Goal: Use online tool/utility: Use online tool/utility

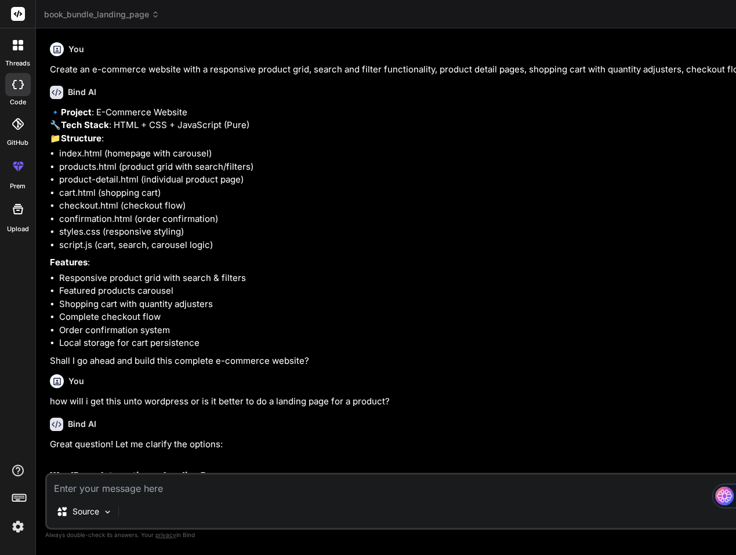
scroll to position [1102, 0]
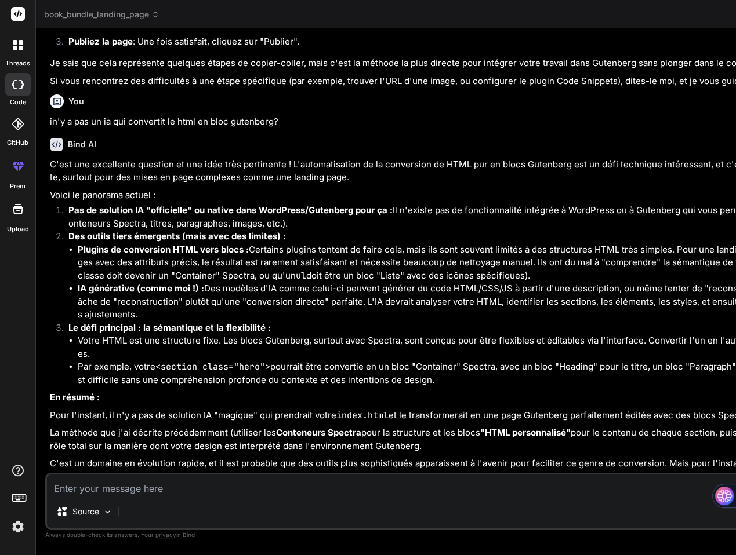
type textarea "});"
type textarea "x"
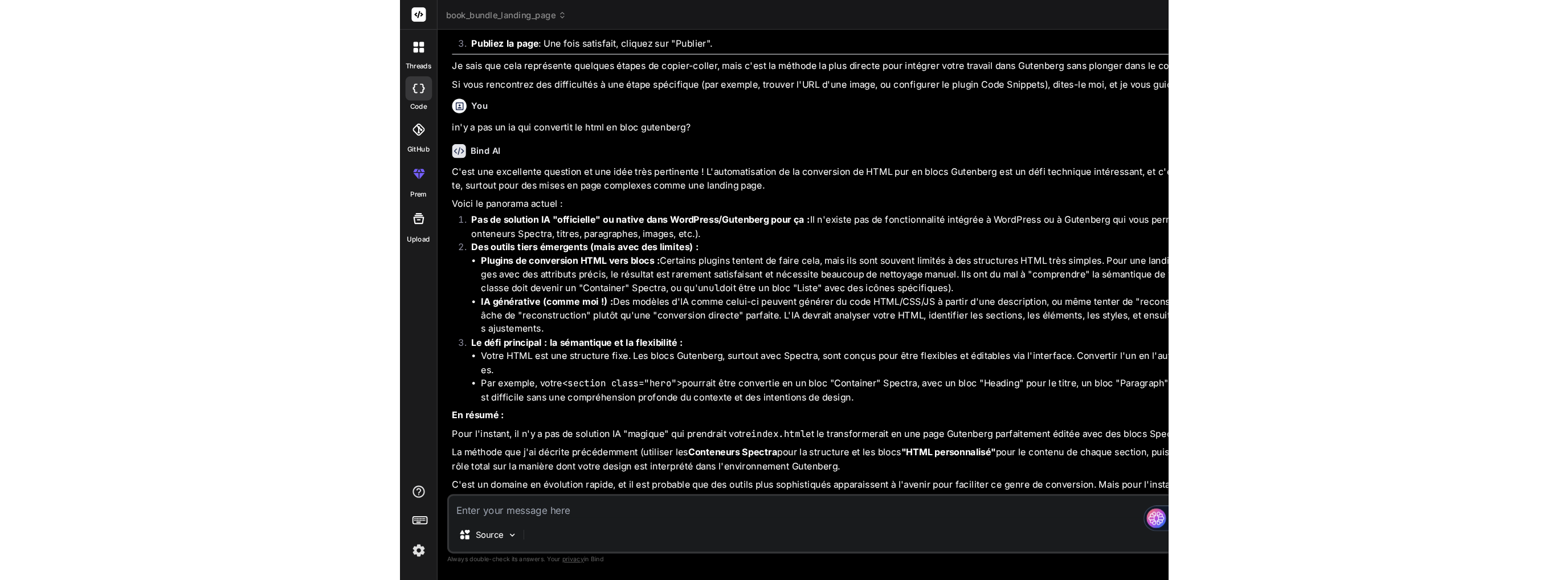
scroll to position [8685, 0]
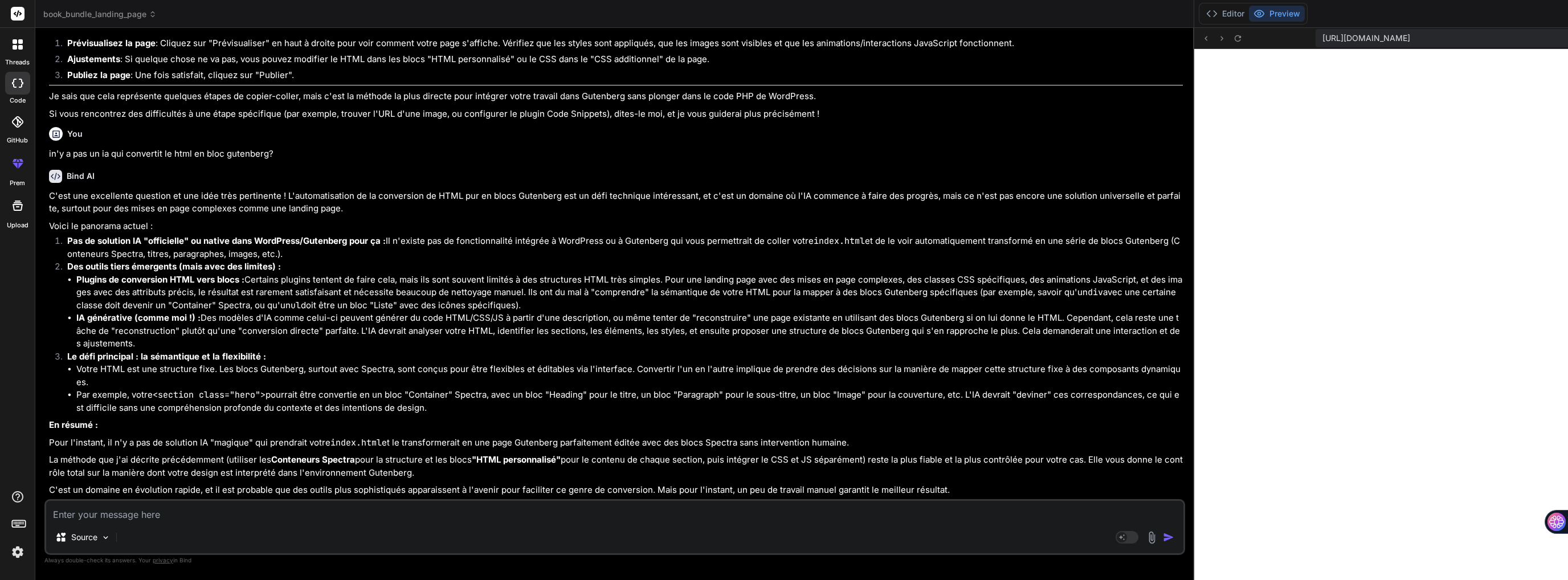
click at [722, 12] on button "Preview" at bounding box center [1276, 14] width 56 height 16
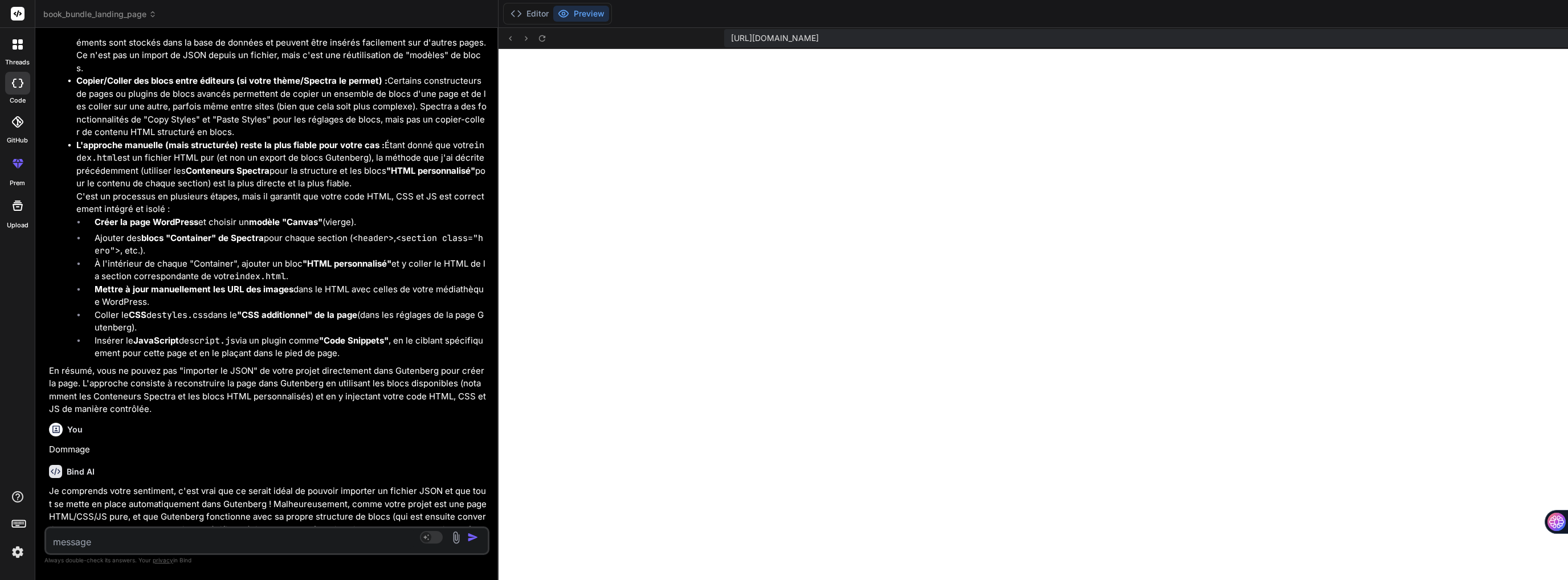
type textarea "setTimeout(() => { this.textContent = originalText; this.disabled = false; }, 2…"
type textarea "x"
type textarea "this.textContent = originalText; this.disabled = false; }, 2000); }); });"
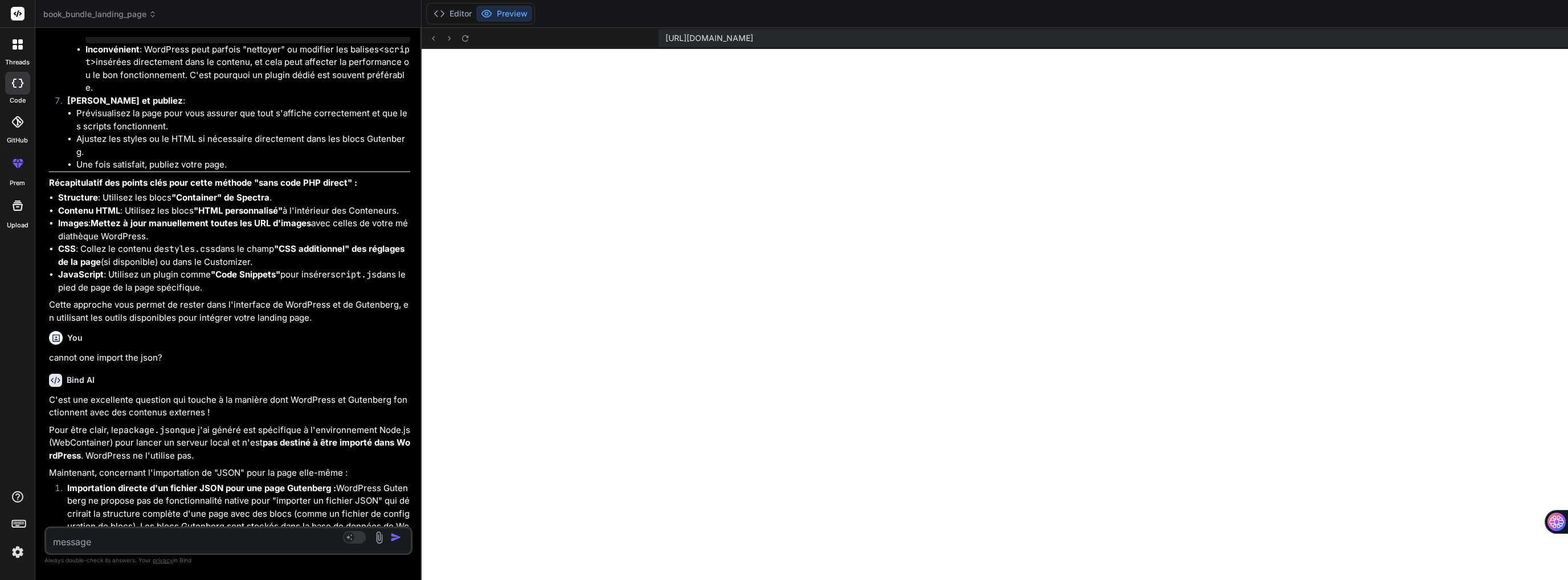
scroll to position [13387, 0]
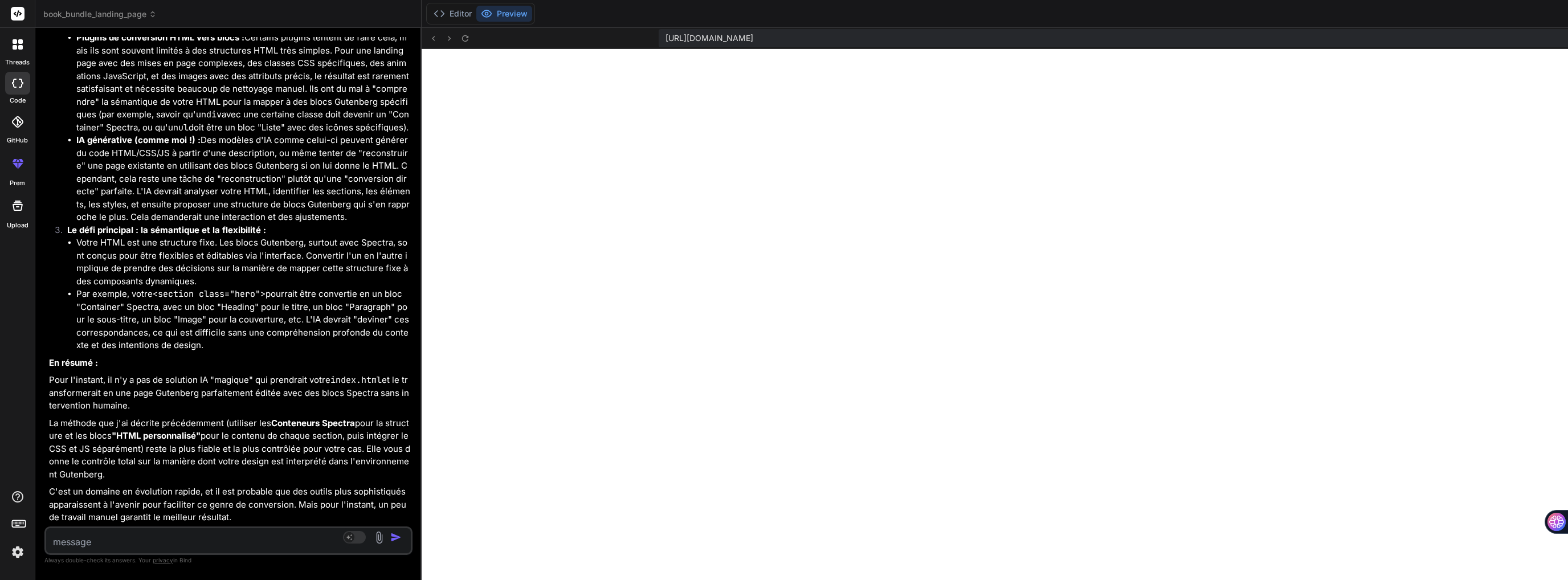
drag, startPoint x: 954, startPoint y: 99, endPoint x: 102, endPoint y: 87, distance: 852.1
click at [102, 87] on div "Bind AI Web Search Created with Pixso. Code Generator You Create an e-commerce …" at bounding box center [228, 304] width 386 height 552
click at [429, 15] on button "Editor" at bounding box center [453, 14] width 47 height 16
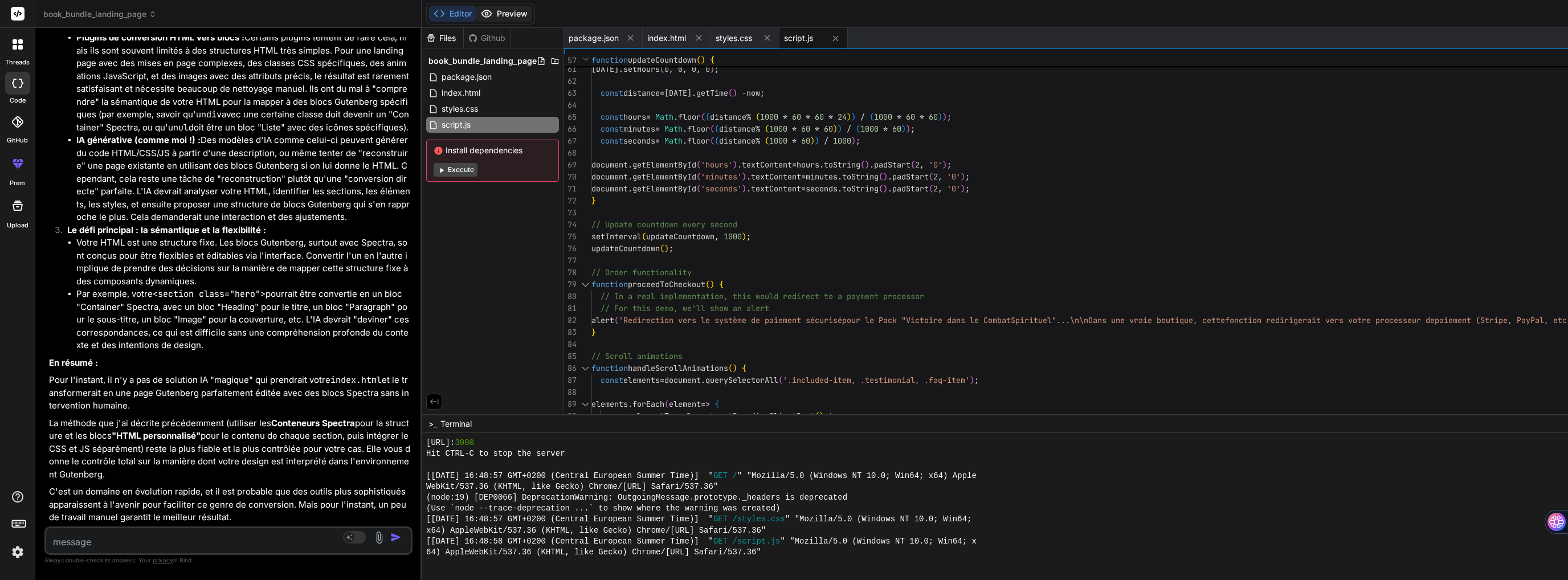
click at [476, 11] on button "Preview" at bounding box center [504, 14] width 56 height 16
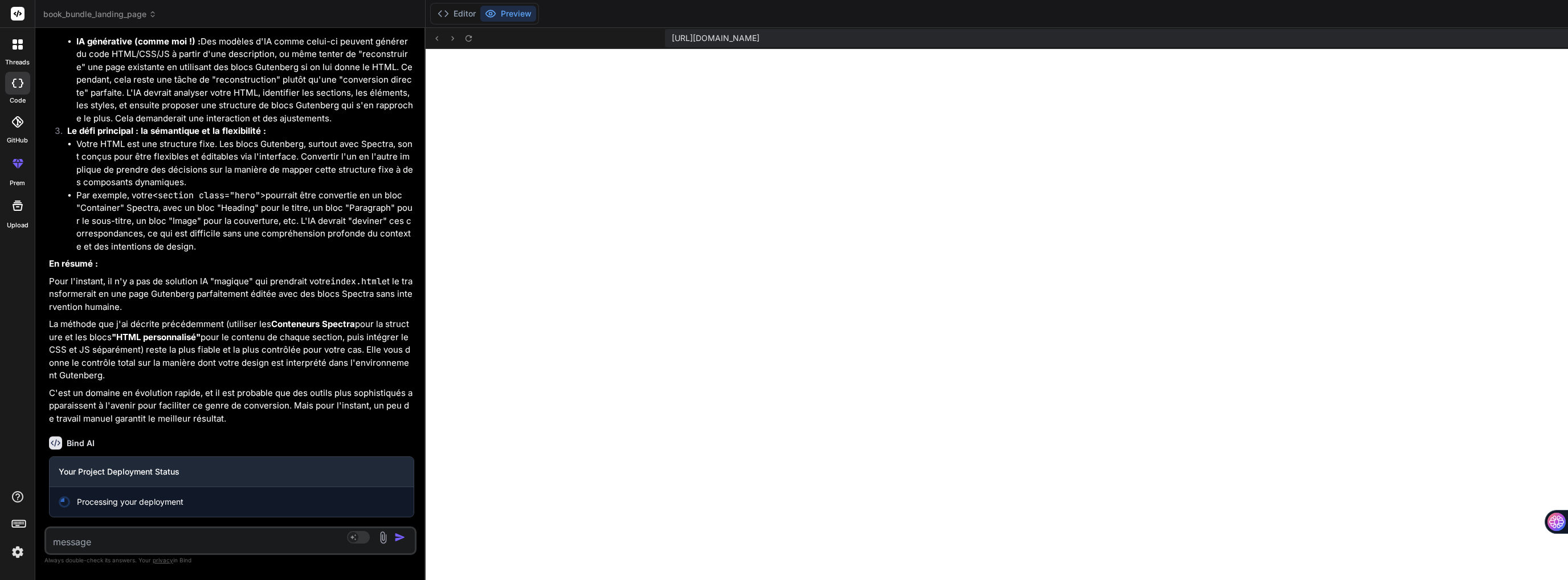
scroll to position [14408, 0]
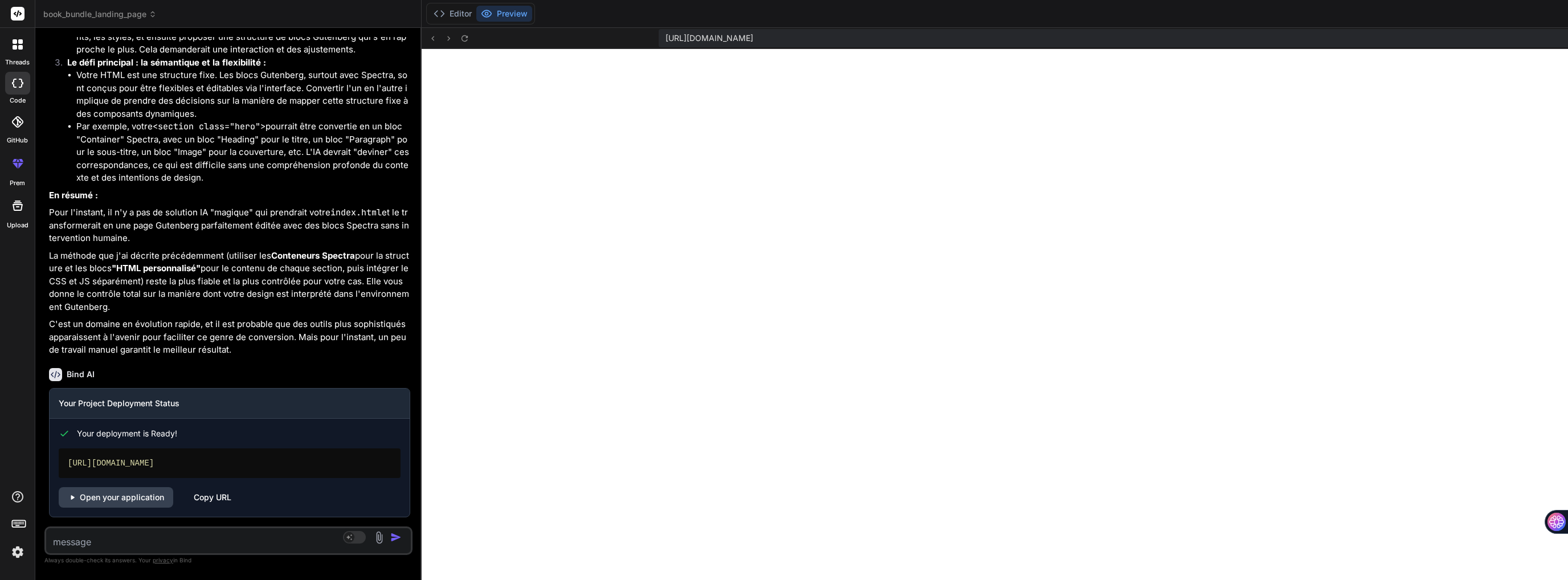
type textarea "x"
click at [84, 542] on textarea at bounding box center [197, 539] width 304 height 21
type textarea "C"
type textarea "x"
type textarea "Cl"
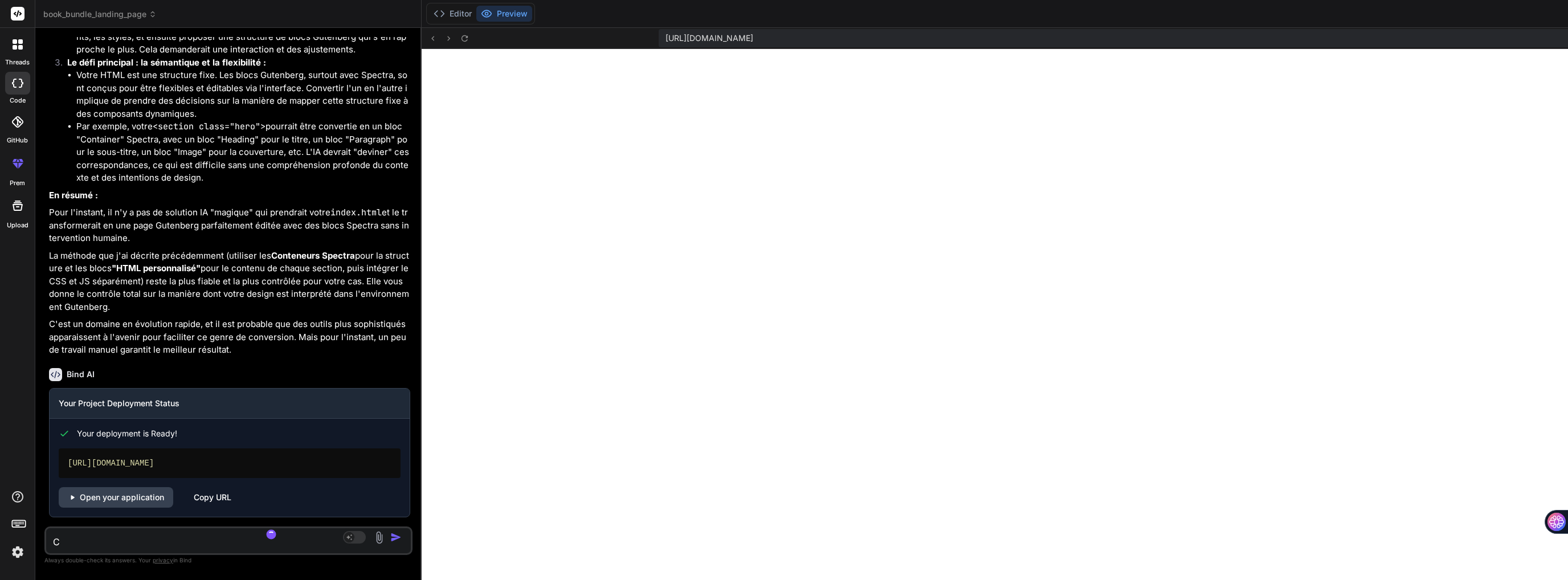
type textarea "x"
type textarea "Cla"
type textarea "x"
type textarea "Clau"
type textarea "x"
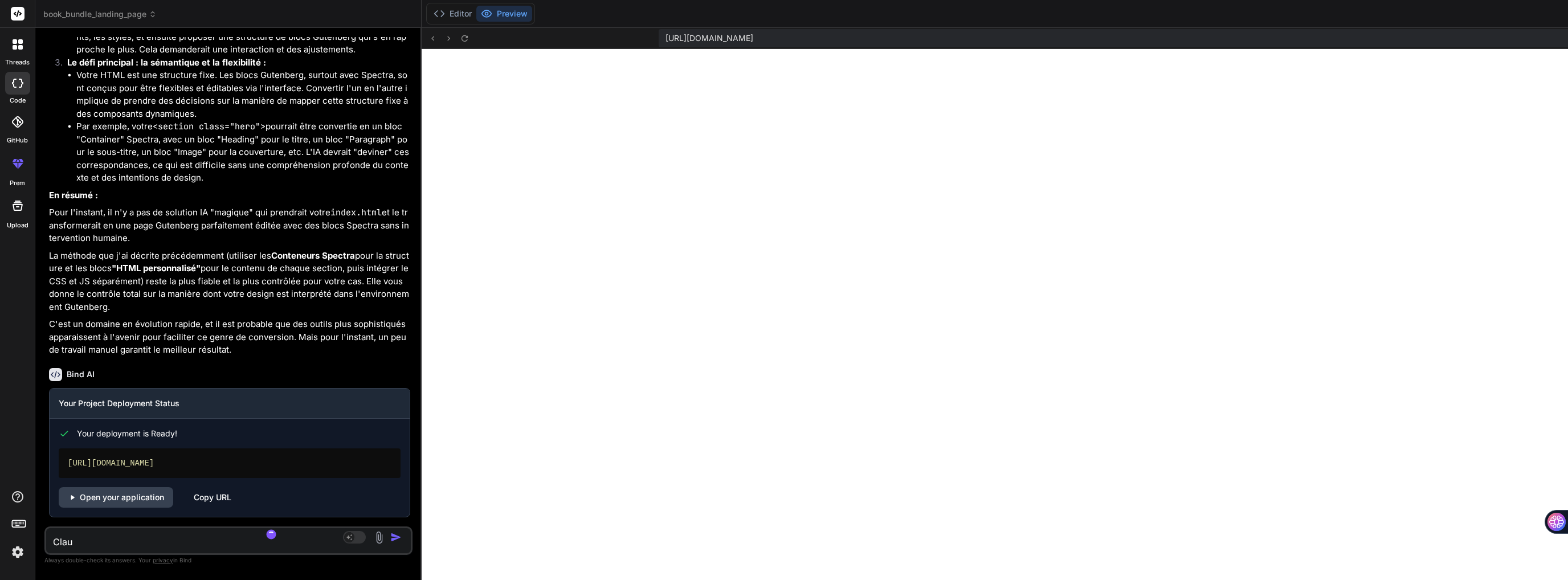
type textarea "Claud"
type textarea "x"
type textarea "[PERSON_NAME]"
type textarea "x"
type textarea "[PERSON_NAME]"
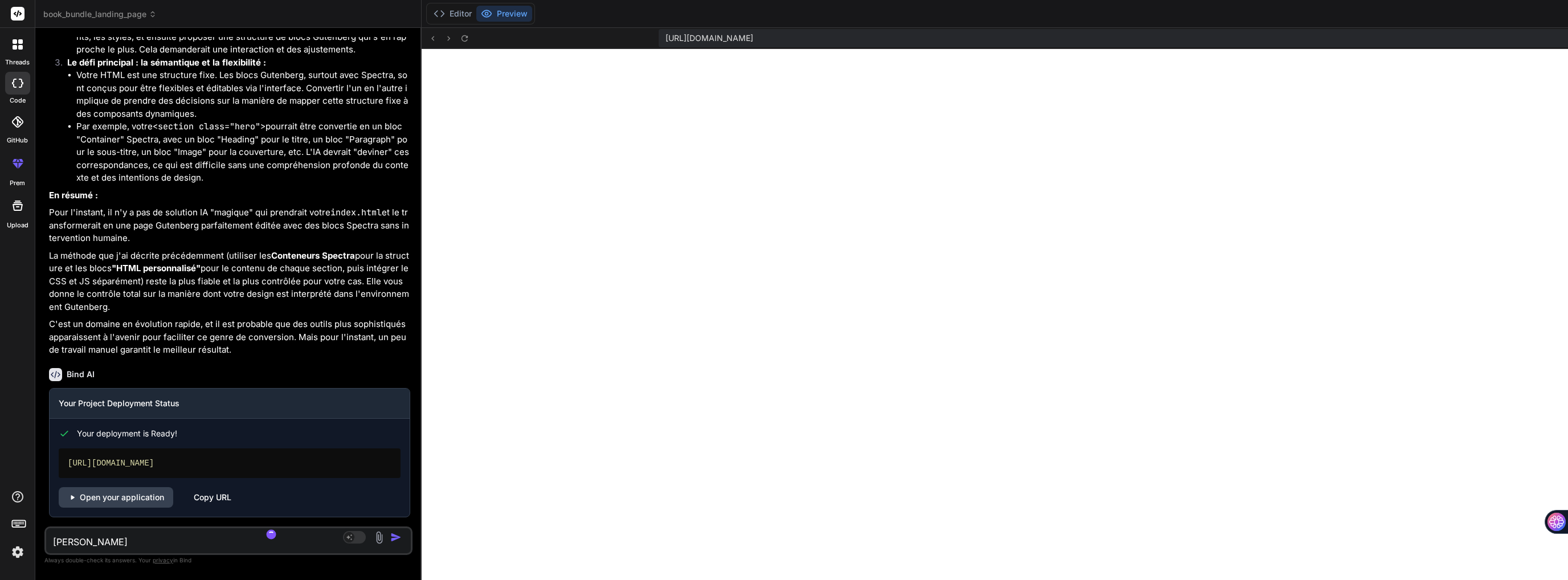
type textarea "x"
type textarea "[PERSON_NAME]"
type textarea "x"
type textarea "[PERSON_NAME]"
type textarea "x"
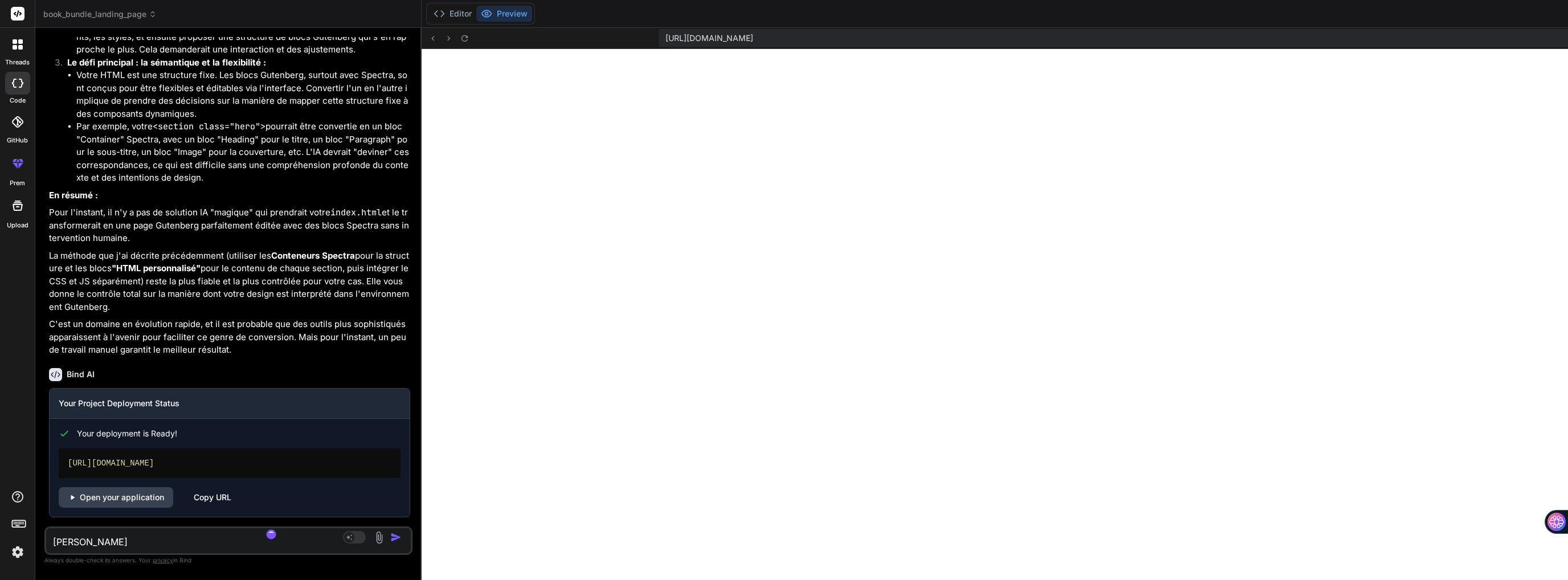
type textarea "[PERSON_NAME]"
type textarea "x"
type textarea "[PERSON_NAME] gave"
type textarea "x"
type textarea "[PERSON_NAME] gave"
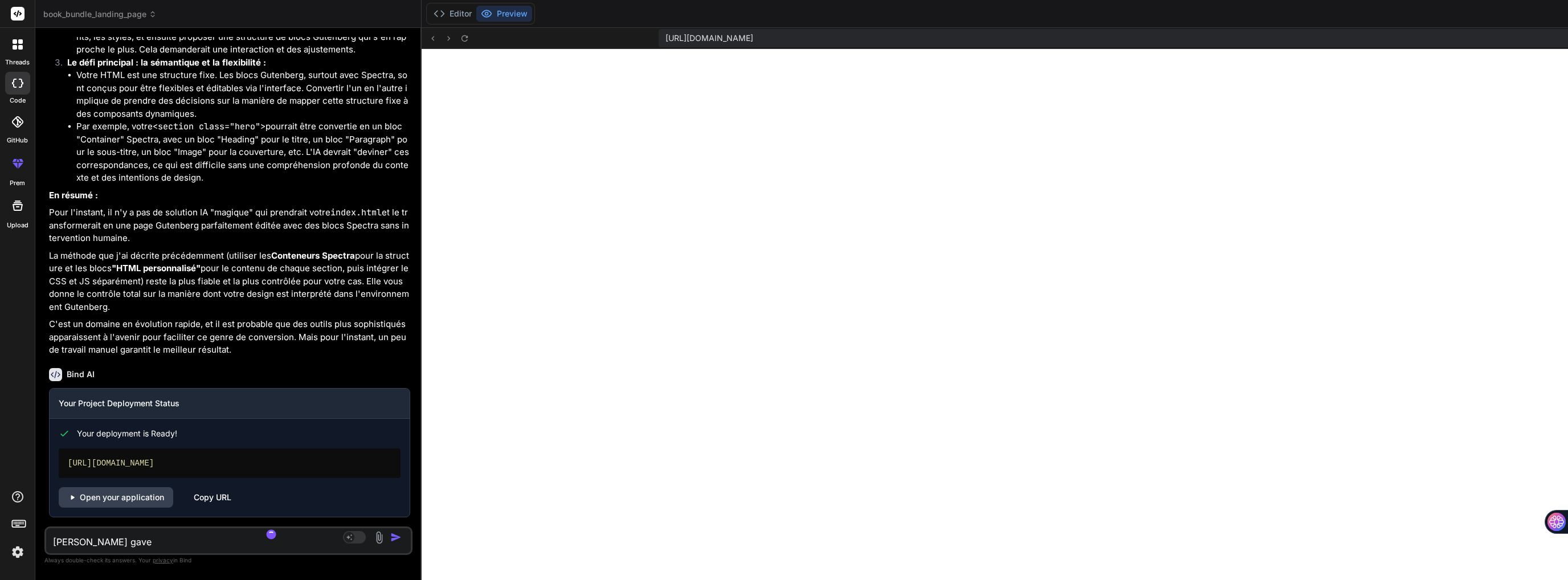
type textarea "x"
type textarea "[PERSON_NAME] gave m"
type textarea "x"
type textarea "[PERSON_NAME] gave me"
type textarea "x"
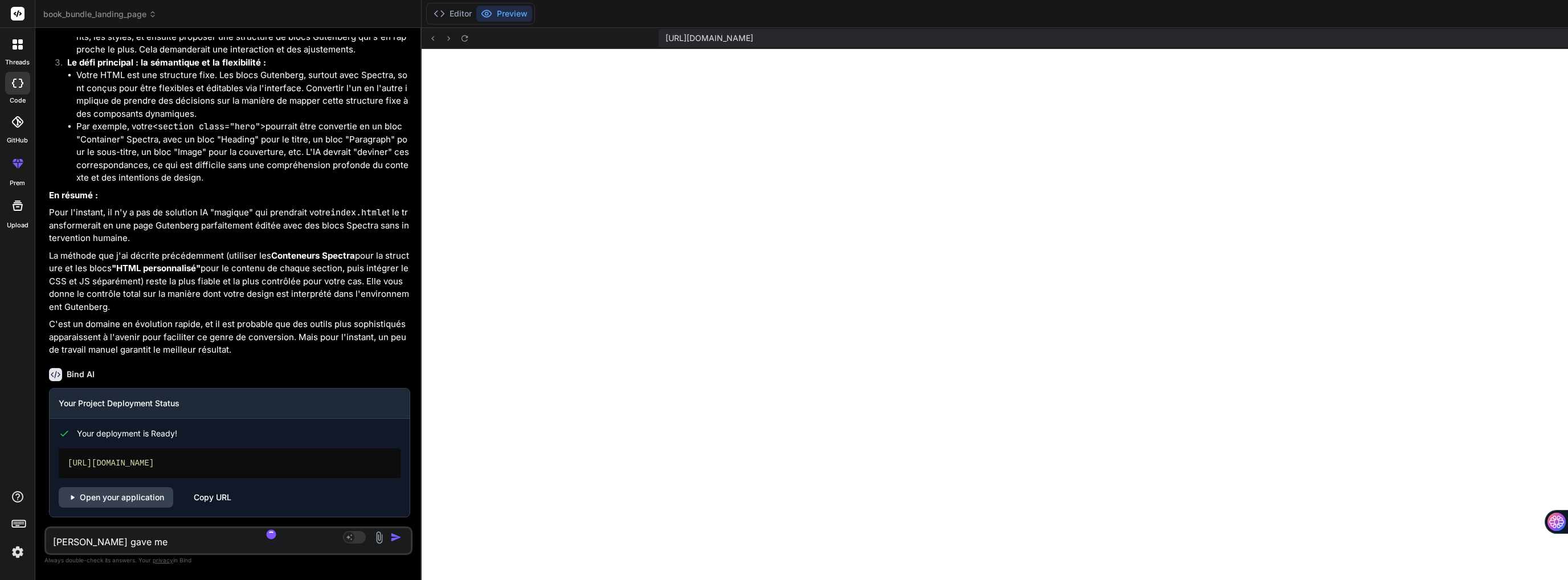
type textarea "[PERSON_NAME] gave me"
type textarea "x"
type textarea "[PERSON_NAME] gave me t"
type textarea "x"
type textarea "[PERSON_NAME] gave me th"
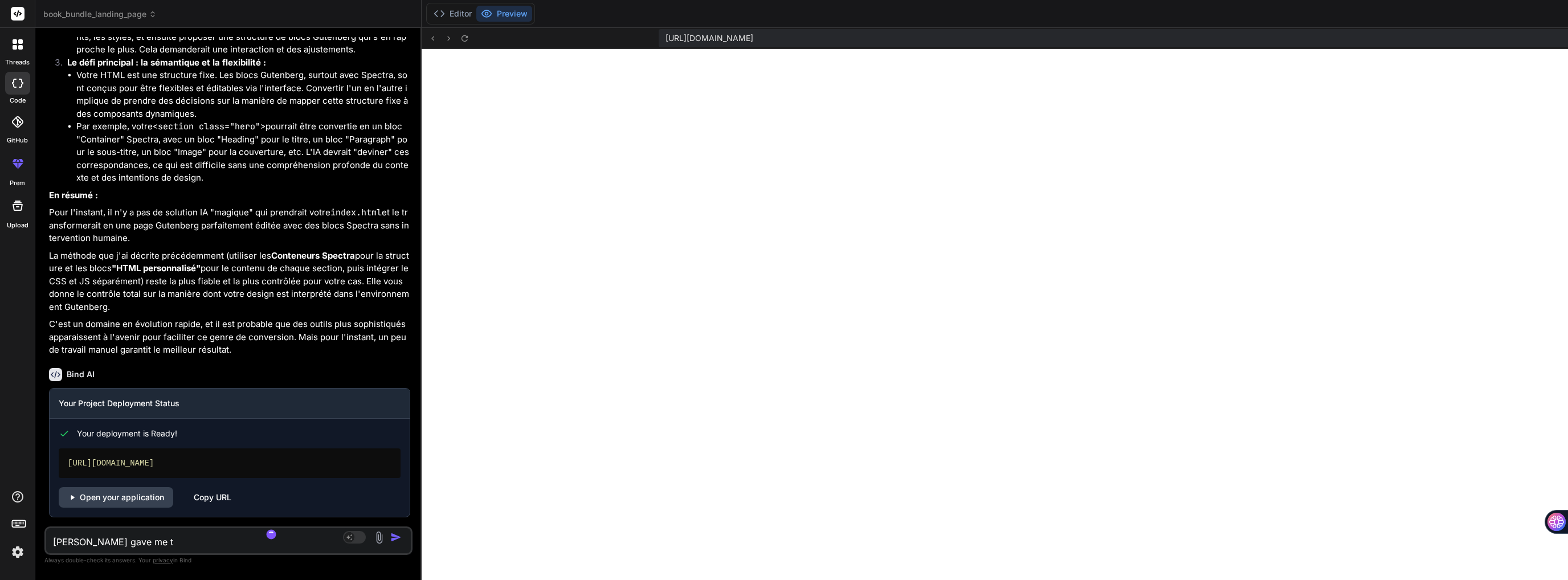
type textarea "x"
type textarea "[PERSON_NAME] gave me the"
type textarea "x"
type textarea "[PERSON_NAME] gave me the"
type textarea "x"
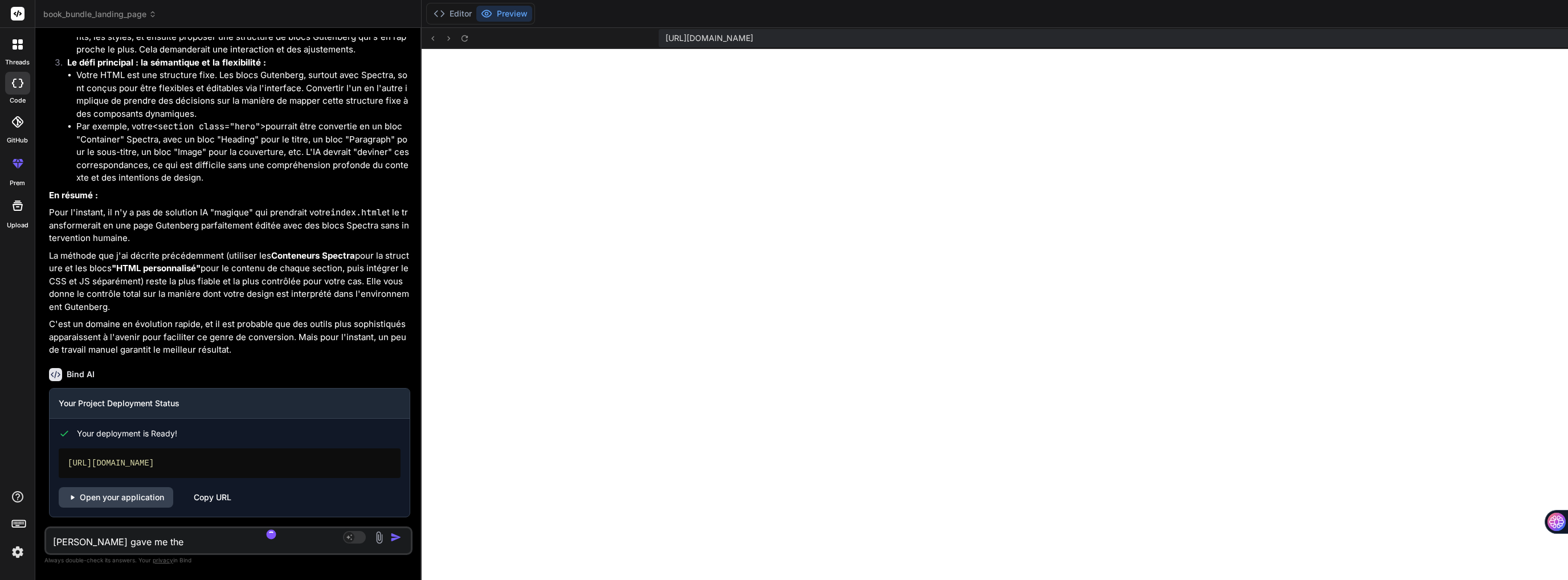
type textarea "[PERSON_NAME] gave me the c"
type textarea "x"
type textarea "[PERSON_NAME] gave me the co"
type textarea "x"
type textarea "[PERSON_NAME] gave me the cod"
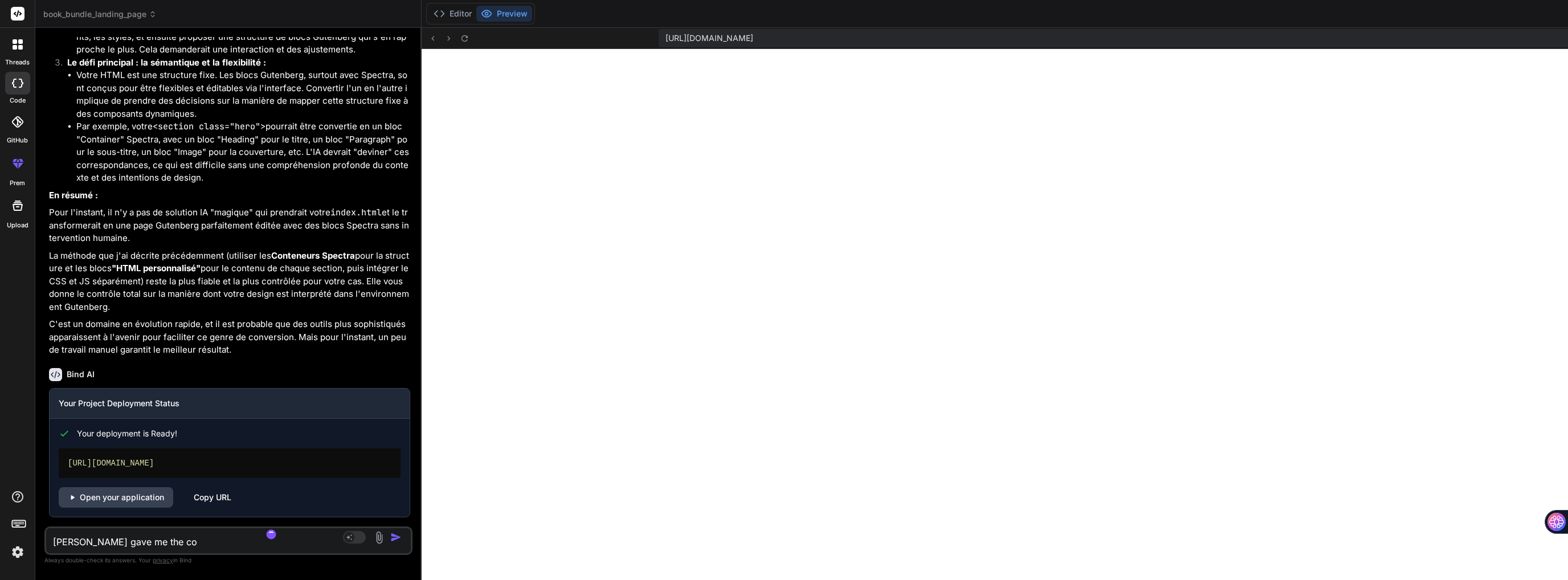
type textarea "x"
type textarea "[PERSON_NAME] gave me the code"
type textarea "x"
type textarea "[PERSON_NAME] gave me the code"
type textarea "x"
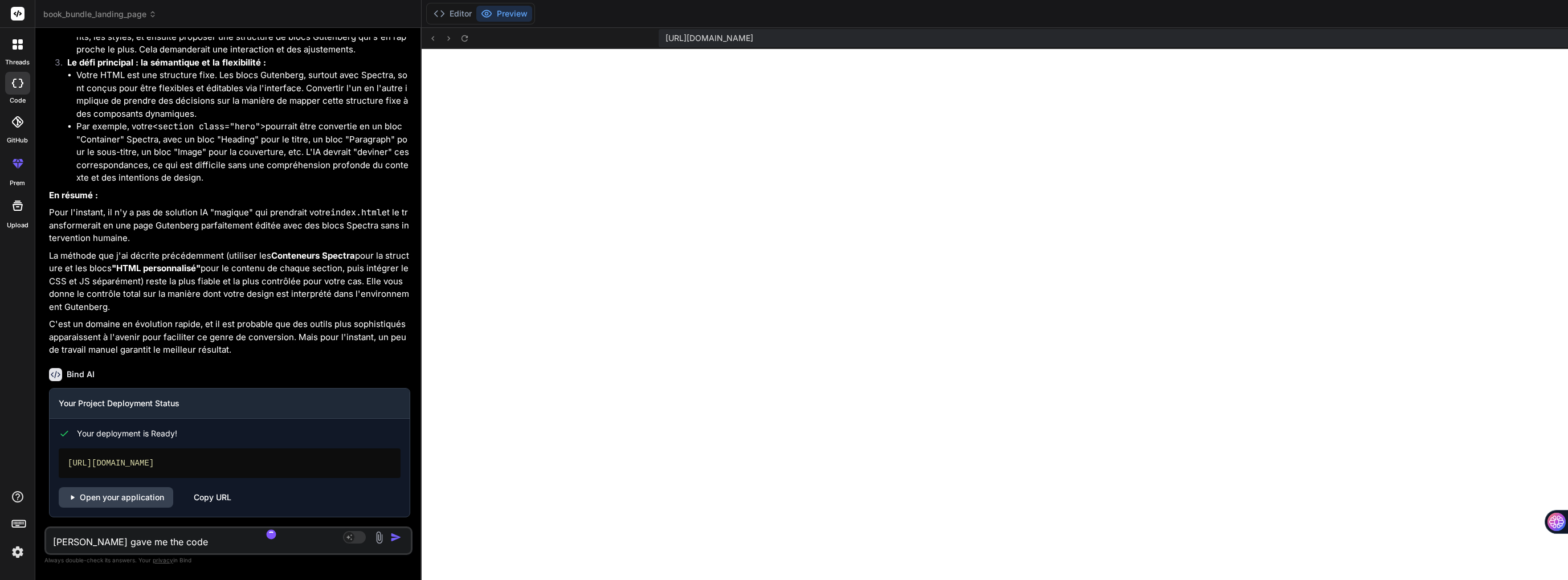
type textarea "[PERSON_NAME] gave me the code t"
type textarea "x"
type textarea "[PERSON_NAME] gave me the code to"
type textarea "x"
type textarea "[PERSON_NAME] gave me the code to"
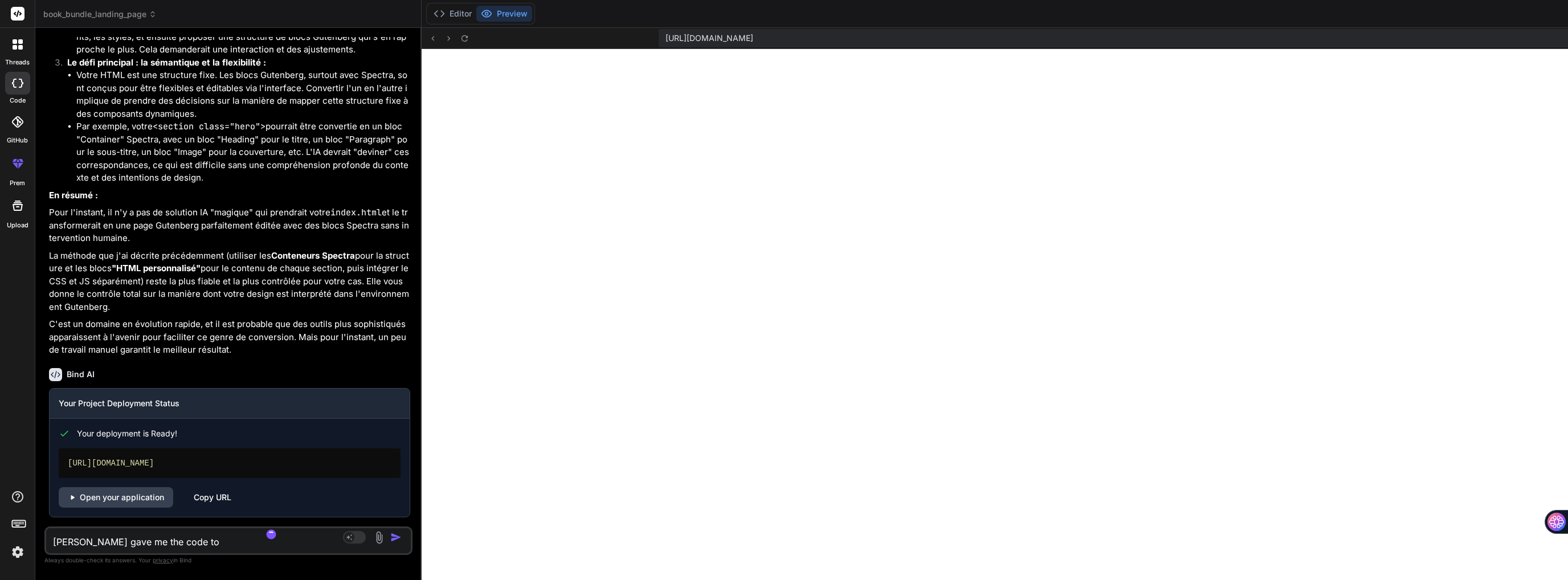
type textarea "x"
type textarea "[PERSON_NAME] gave me the code to p"
type textarea "x"
type textarea "[PERSON_NAME] gave me the code to po"
type textarea "x"
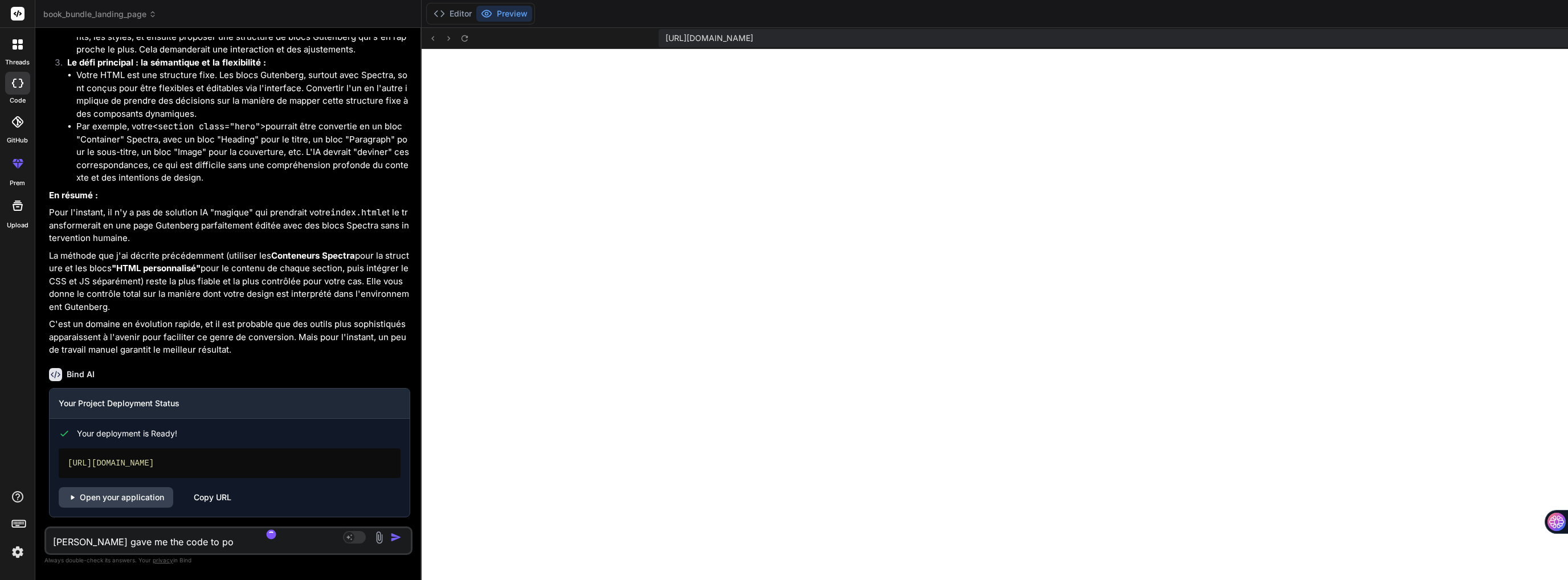
type textarea "[PERSON_NAME] gave me the code to pos"
type textarea "x"
type textarea "[PERSON_NAME] gave me the code to post"
type textarea "x"
type textarea "[PERSON_NAME] gave me the code to post"
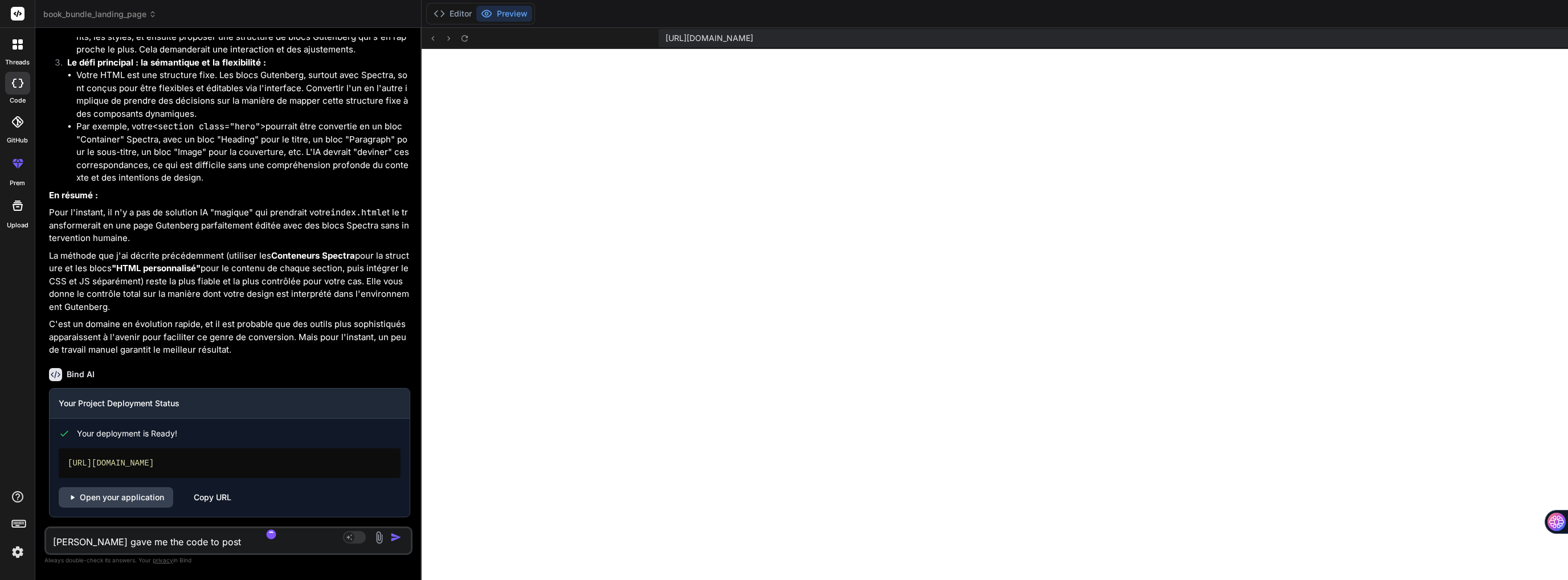
type textarea "x"
type textarea "[PERSON_NAME] gave me the code to post i"
type textarea "x"
type textarea "[PERSON_NAME] gave me the code to post in"
type textarea "x"
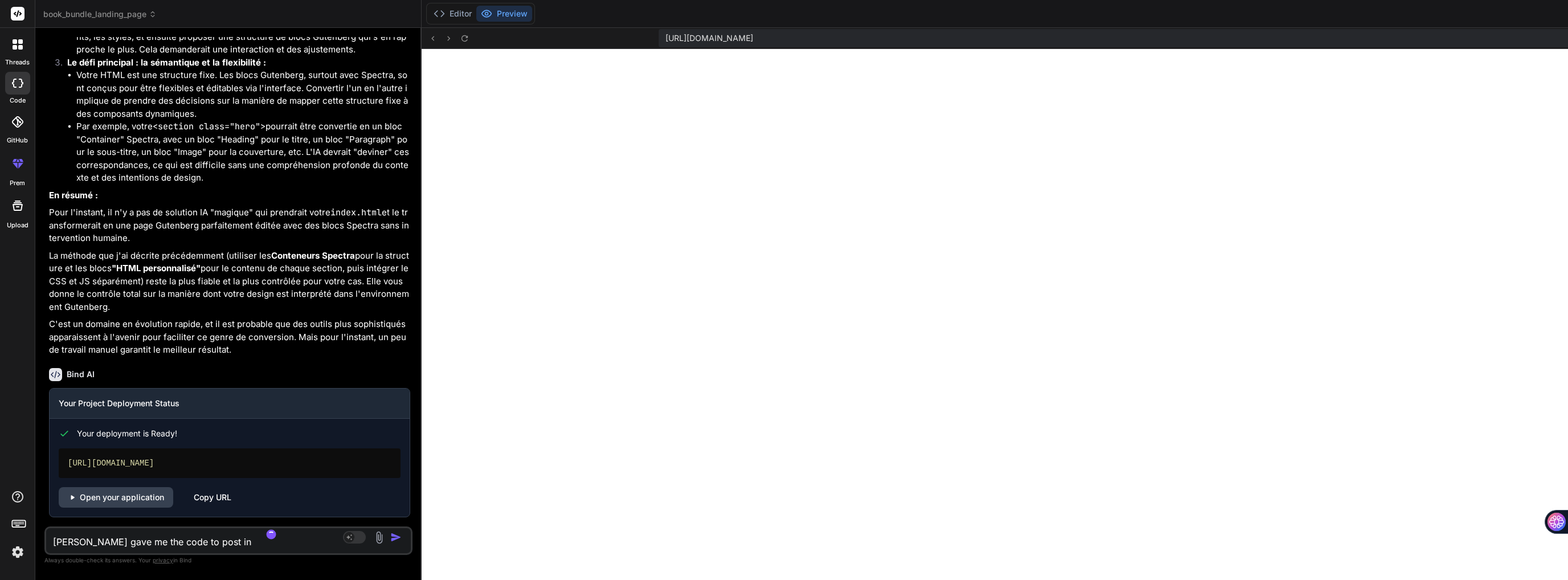
type textarea "[PERSON_NAME] gave me the code to post int"
type textarea "x"
type textarea "[PERSON_NAME] gave me the code to post into"
type textarea "x"
type textarea "[PERSON_NAME] gave me the code to post into"
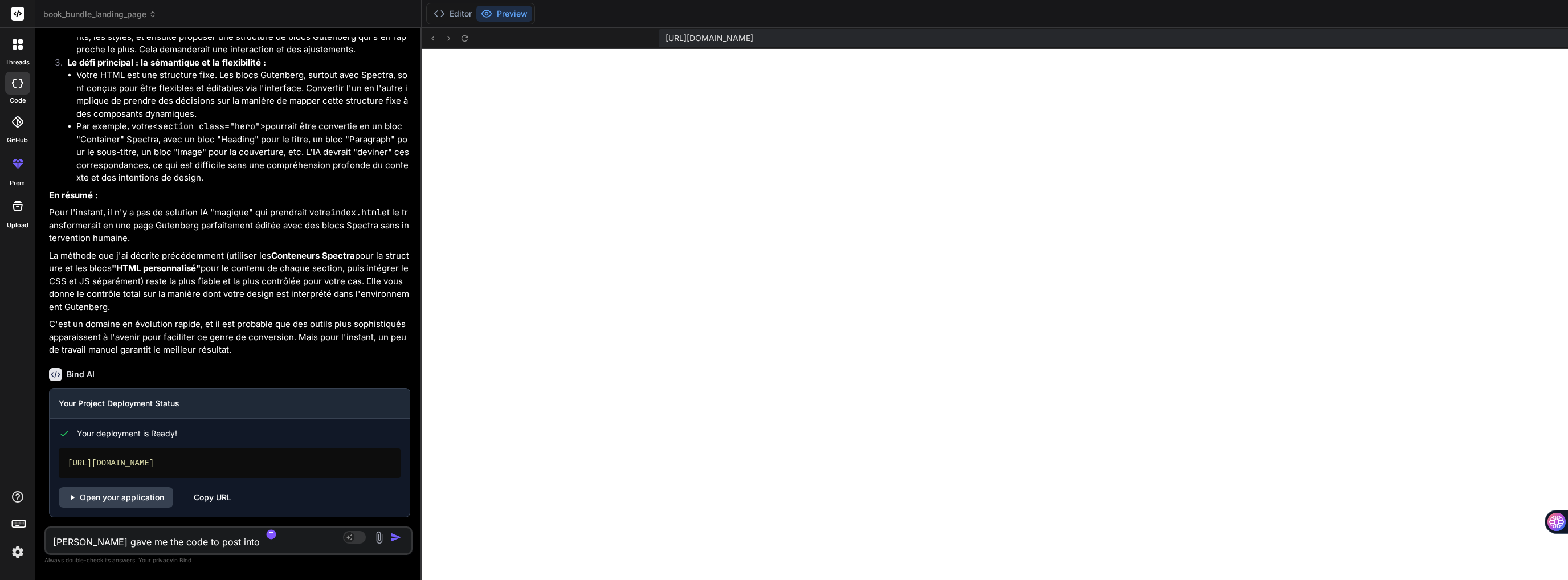
type textarea "x"
type textarea "[PERSON_NAME] gave me the code to post into m"
type textarea "x"
type textarea "[PERSON_NAME] gave me the code to post into my"
type textarea "x"
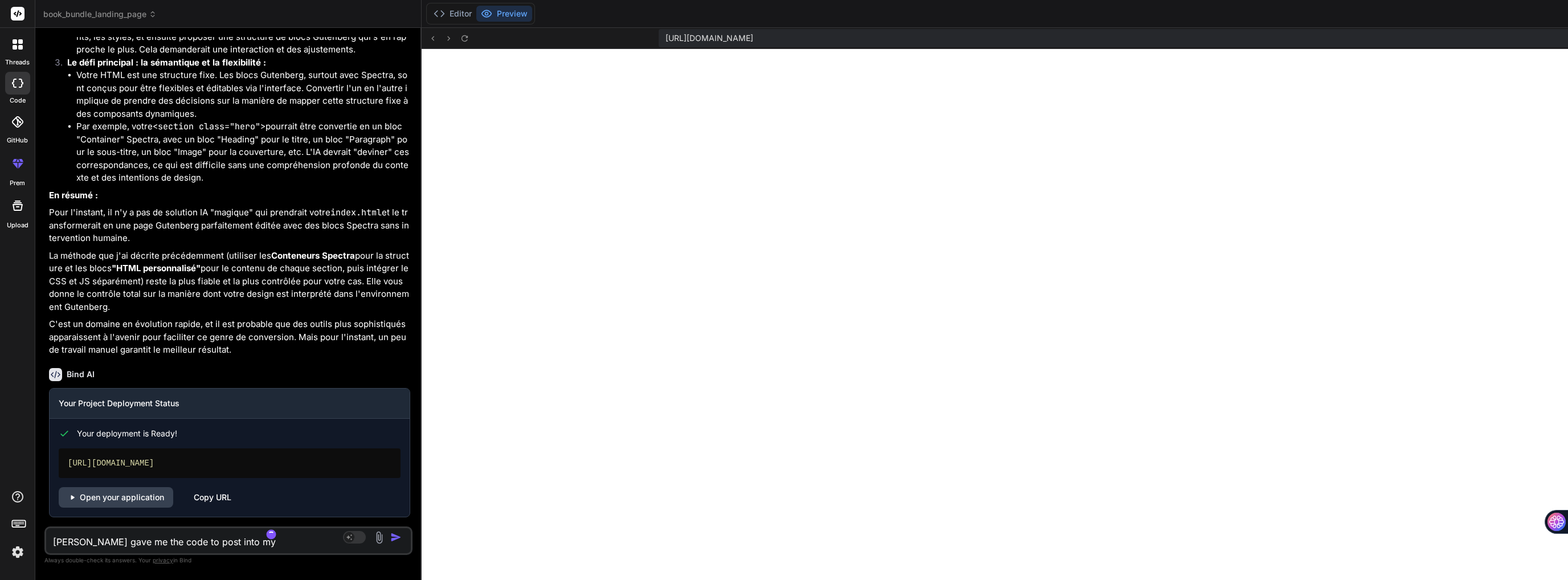
type textarea "[PERSON_NAME] gave me the code to post into my"
type textarea "x"
type textarea "[PERSON_NAME] gave me the code to post into my w"
type textarea "x"
type textarea "[PERSON_NAME] gave me the code to post into my wo"
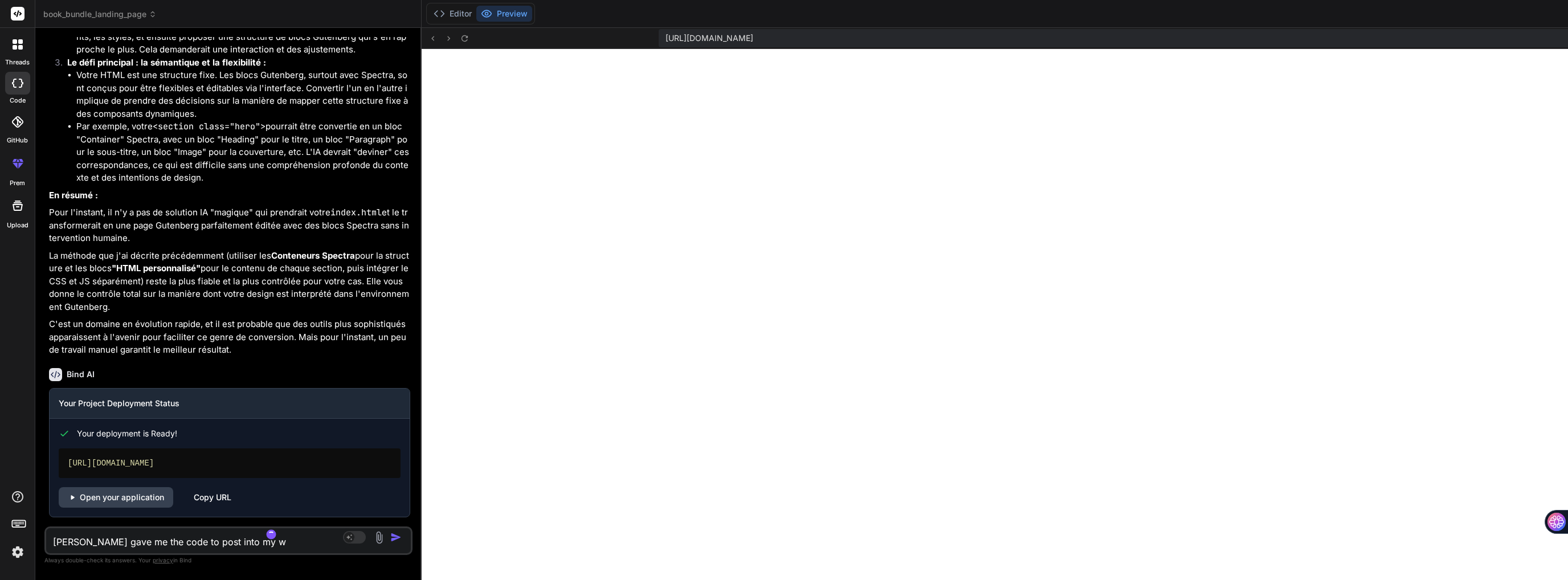
type textarea "x"
type textarea "[PERSON_NAME] gave me the code to post into my wor"
type textarea "x"
type textarea "[PERSON_NAME] gave me the code to post into my word"
type textarea "x"
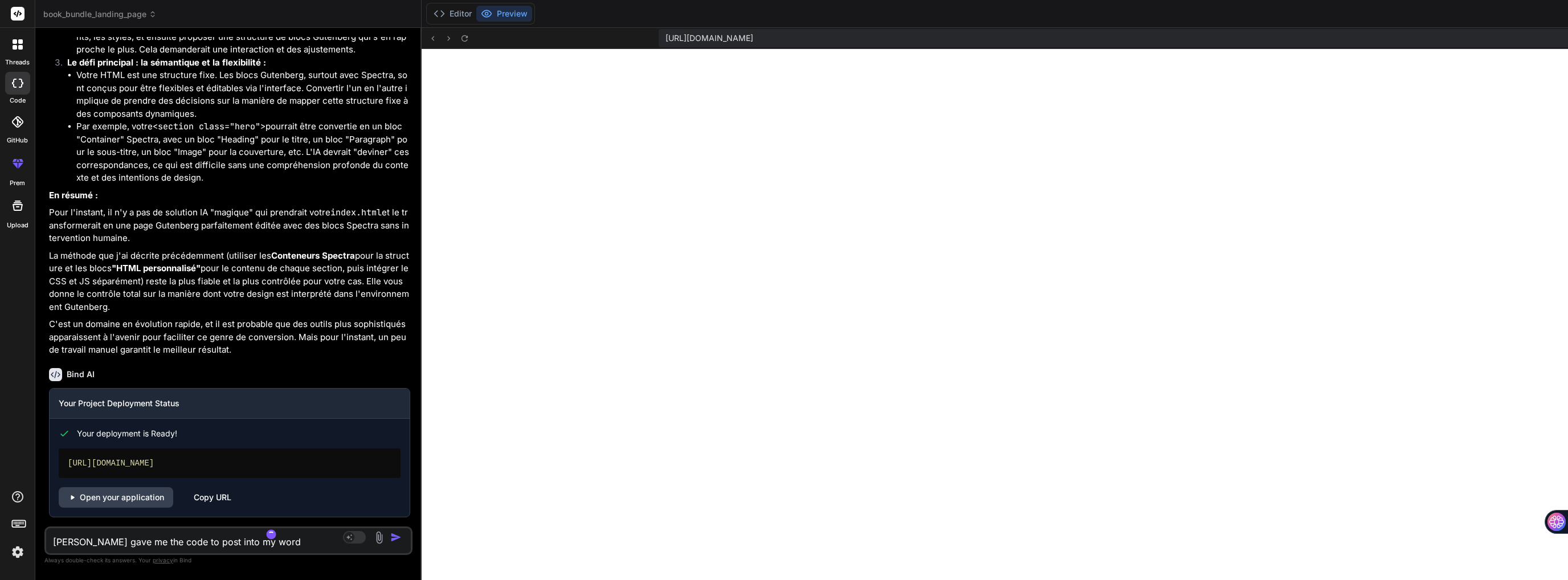
type textarea "[PERSON_NAME] gave me the code to post into my wordp"
type textarea "x"
type textarea "[PERSON_NAME] gave me the code to post into my wordpr"
type textarea "x"
type textarea "[PERSON_NAME] gave me the code to post into my wordpre"
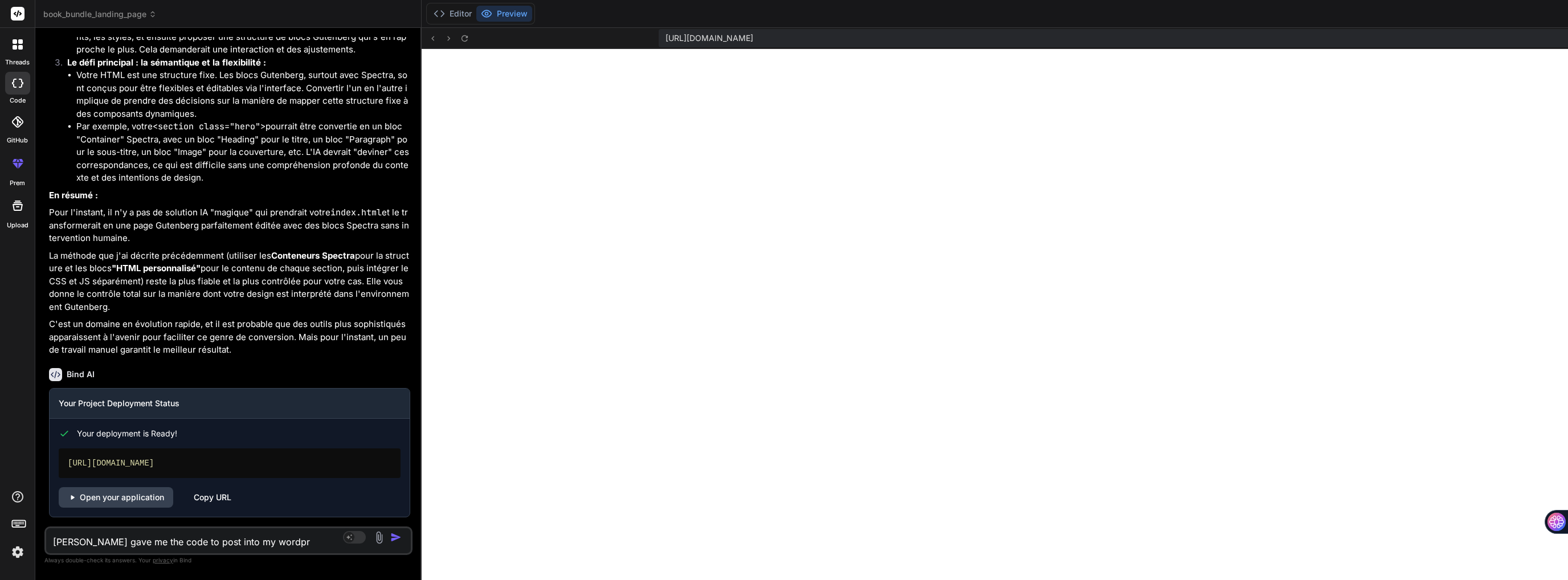
type textarea "x"
type textarea "[PERSON_NAME] gave me the code to post into my wordpres"
type textarea "x"
type textarea "[PERSON_NAME] gave me the code to post into my wordpress"
type textarea "x"
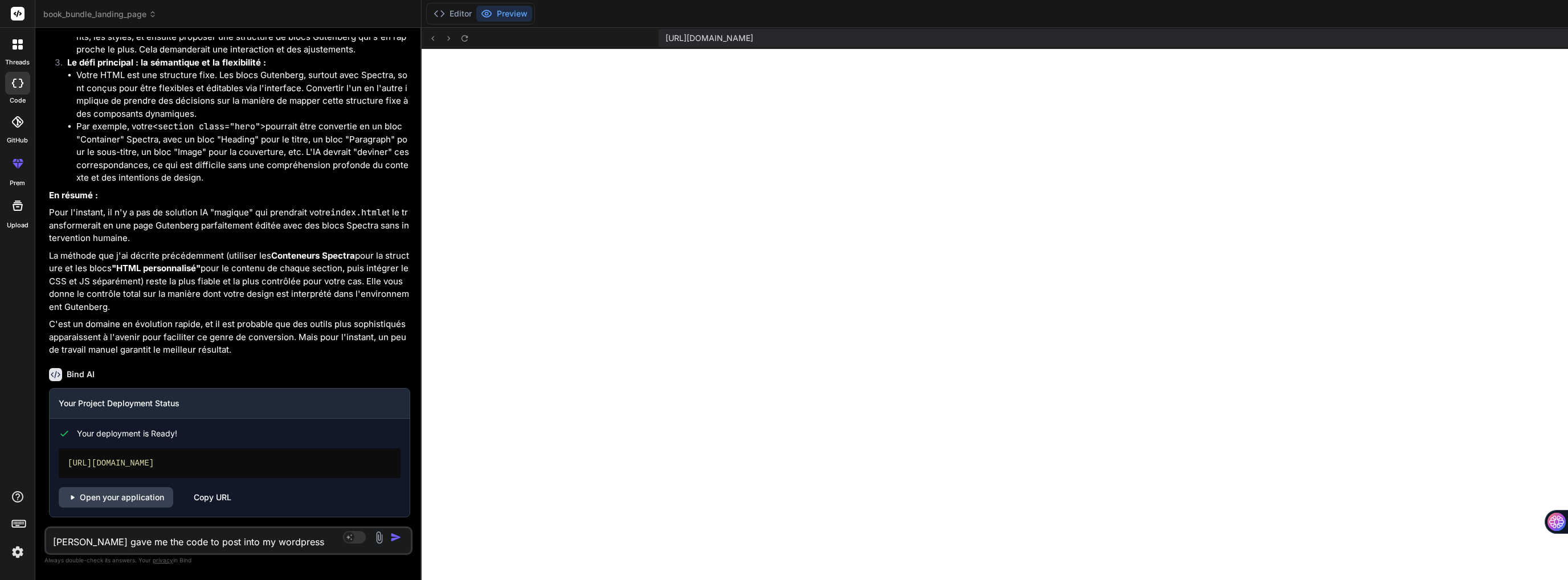
type textarea "[PERSON_NAME] gave me the code to post into my wordpress"
type textarea "x"
type textarea "[PERSON_NAME] gave me the code to post into my wordpress c"
type textarea "x"
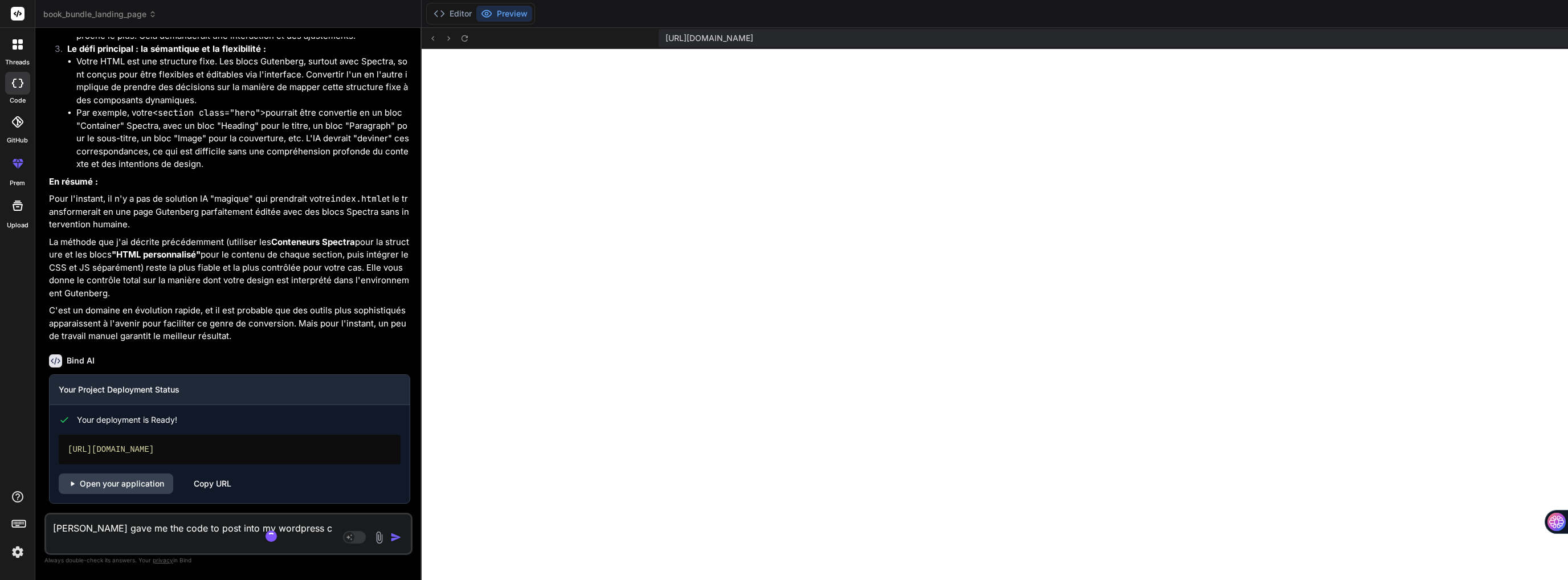
type textarea "[PERSON_NAME] gave me the code to post into my wordpress co"
type textarea "x"
type textarea "[PERSON_NAME] gave me the code to post into my wordpress cod"
type textarea "x"
type textarea "[PERSON_NAME] gave me the code to post into my wordpress code"
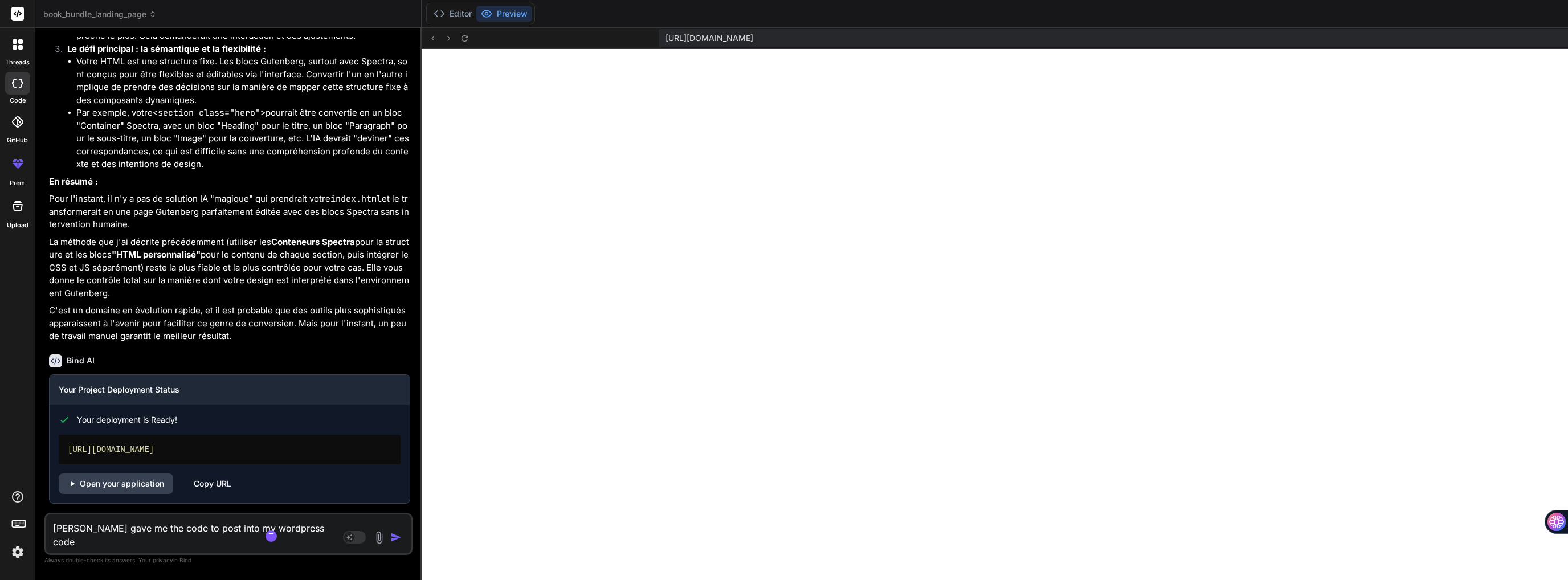
type textarea "x"
type textarea "[PERSON_NAME] gave me the code to post into my wordpress code"
type textarea "x"
type textarea "[PERSON_NAME] gave me the code to post into my wordpress code e"
type textarea "x"
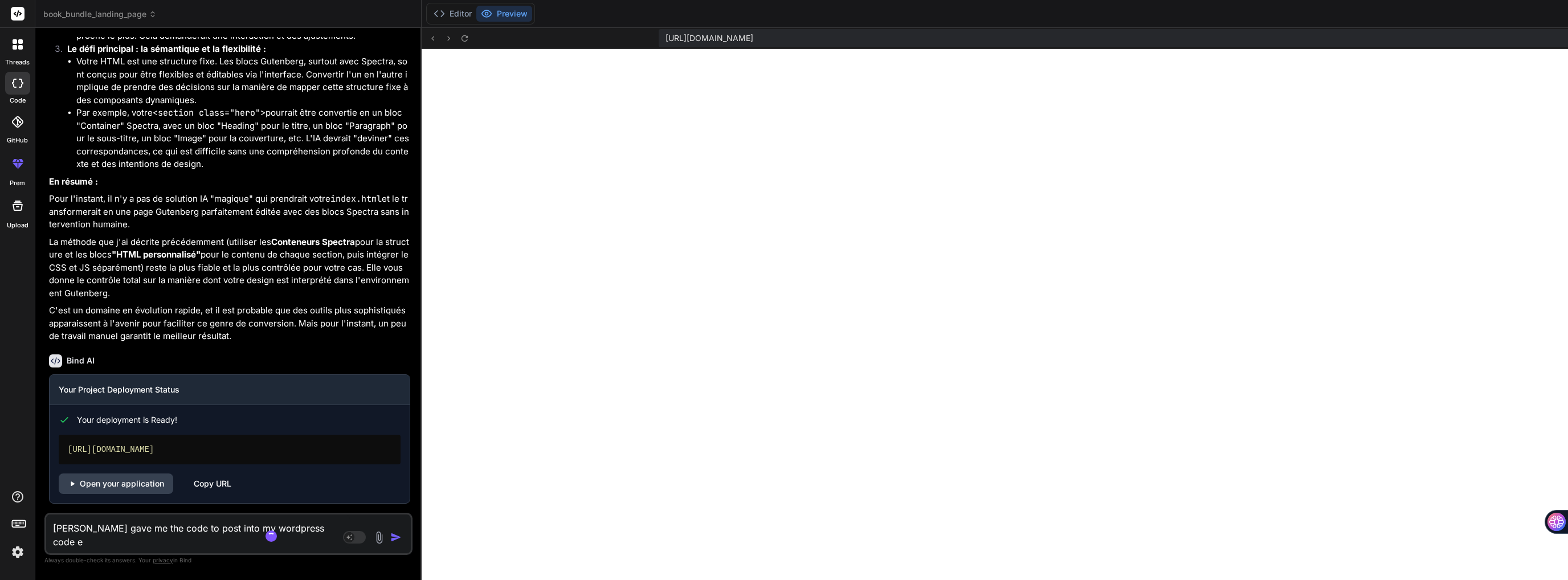
type textarea "[PERSON_NAME] gave me the code to post into my wordpress code ed"
type textarea "x"
type textarea "[PERSON_NAME] gave me the code to post into my wordpress code edi"
type textarea "x"
type textarea "[PERSON_NAME] gave me the code to post into my wordpress code edit"
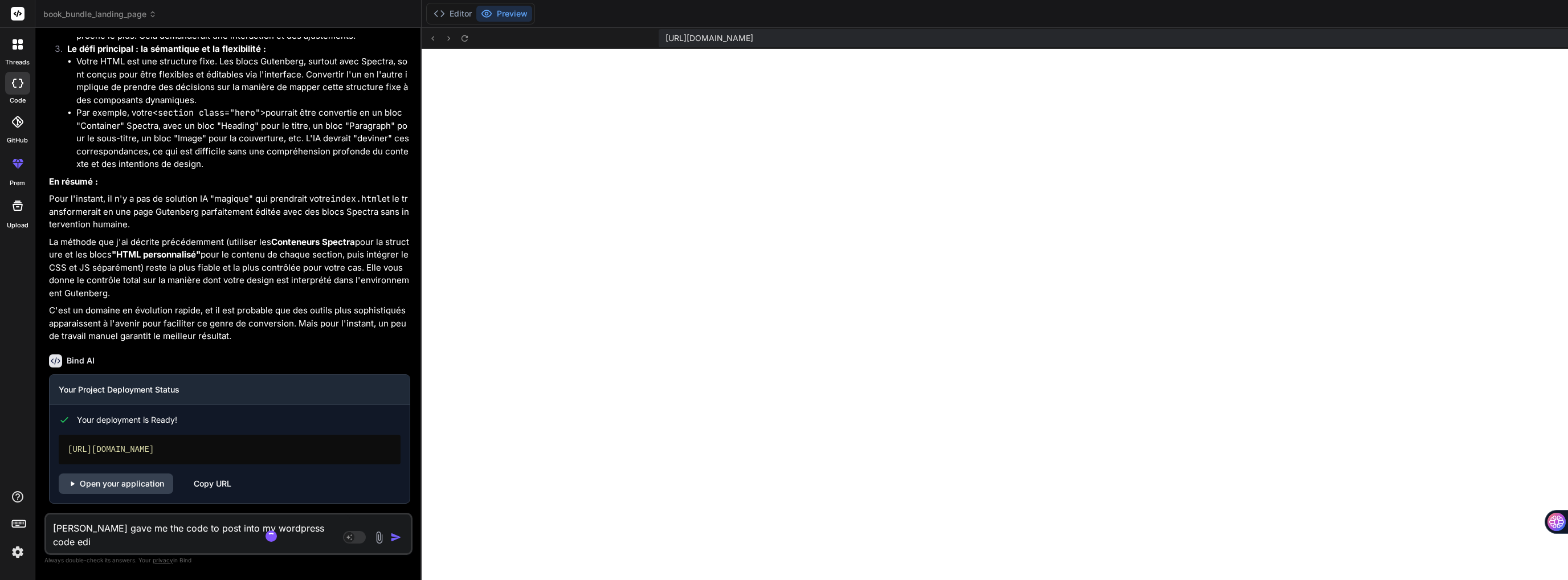
type textarea "x"
type textarea "[PERSON_NAME] gave me the code to post into my wordpress code edi"
type textarea "x"
type textarea "[PERSON_NAME] gave me the code to post into my wordpress code edit"
type textarea "x"
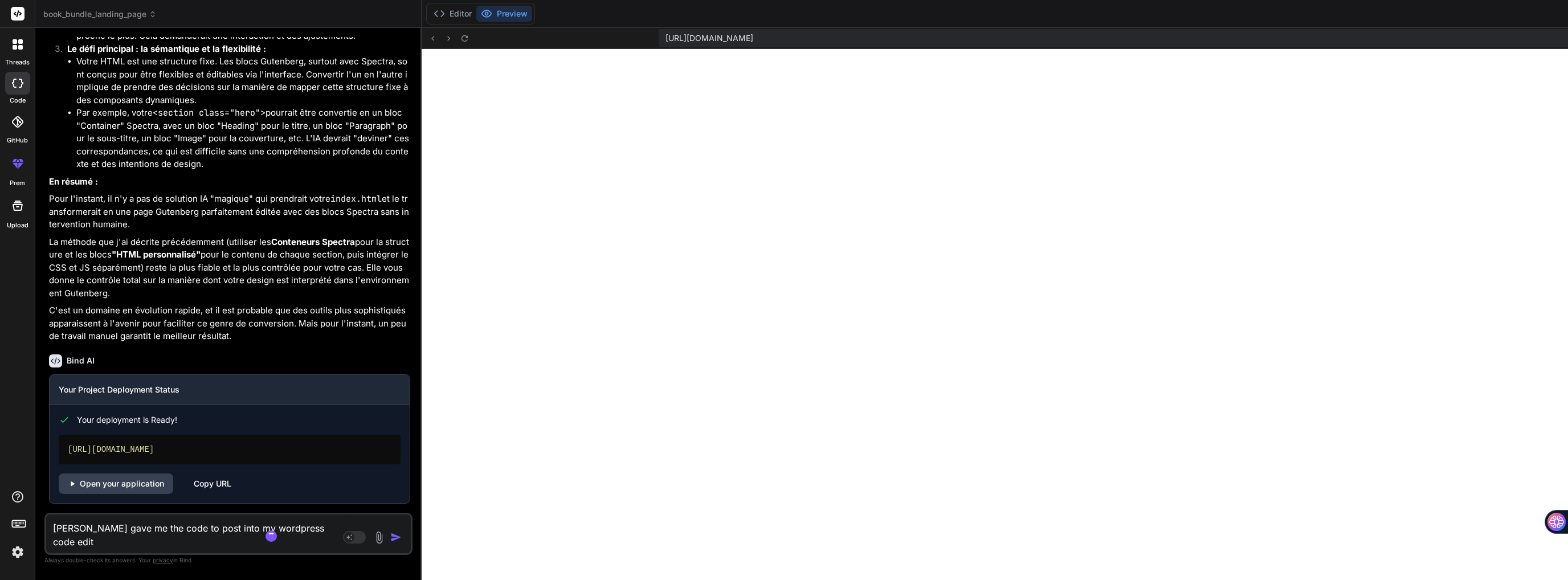
type textarea "[PERSON_NAME] gave me the code to post into my wordpress code edito"
type textarea "x"
type textarea "[PERSON_NAME] gave me the code to post into my wordpress code editor"
type textarea "x"
type textarea "[PERSON_NAME] gave me the code to post into my wordpress code editor"
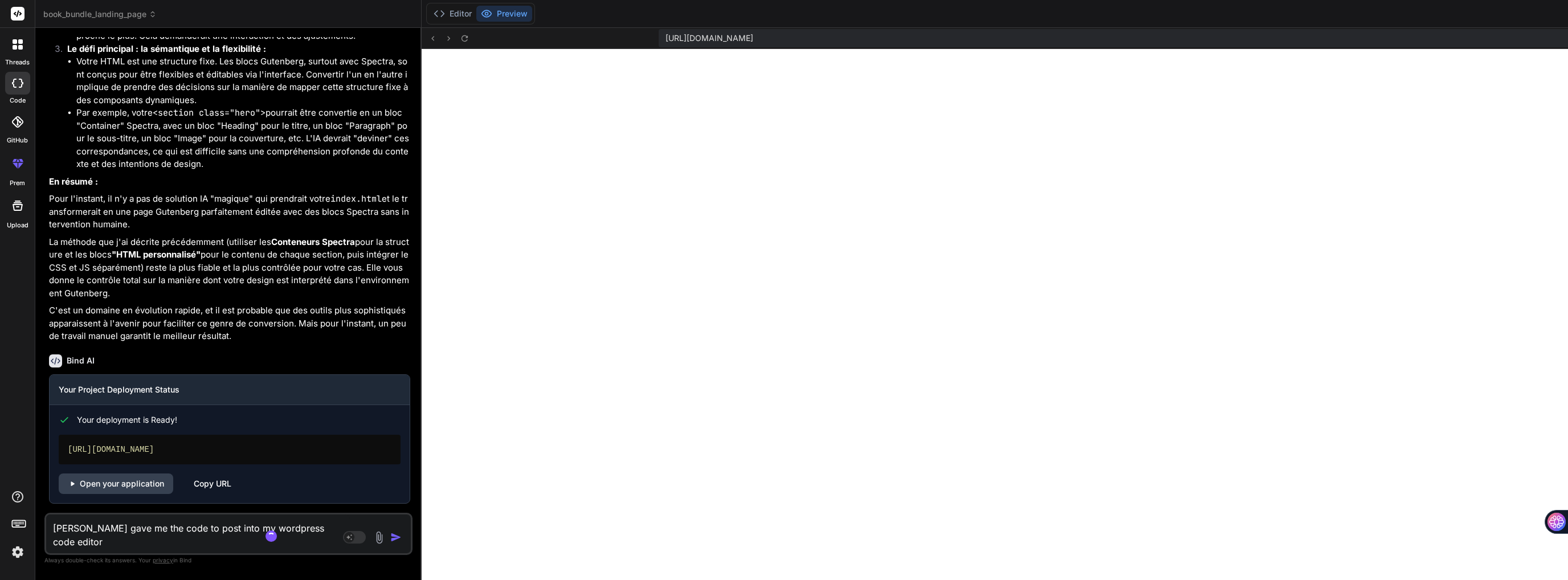
type textarea "x"
type textarea "[PERSON_NAME] gave me the code to post into my wordpress code editor a"
type textarea "x"
type textarea "[PERSON_NAME] gave me the code to post into my wordpress code editor an"
type textarea "x"
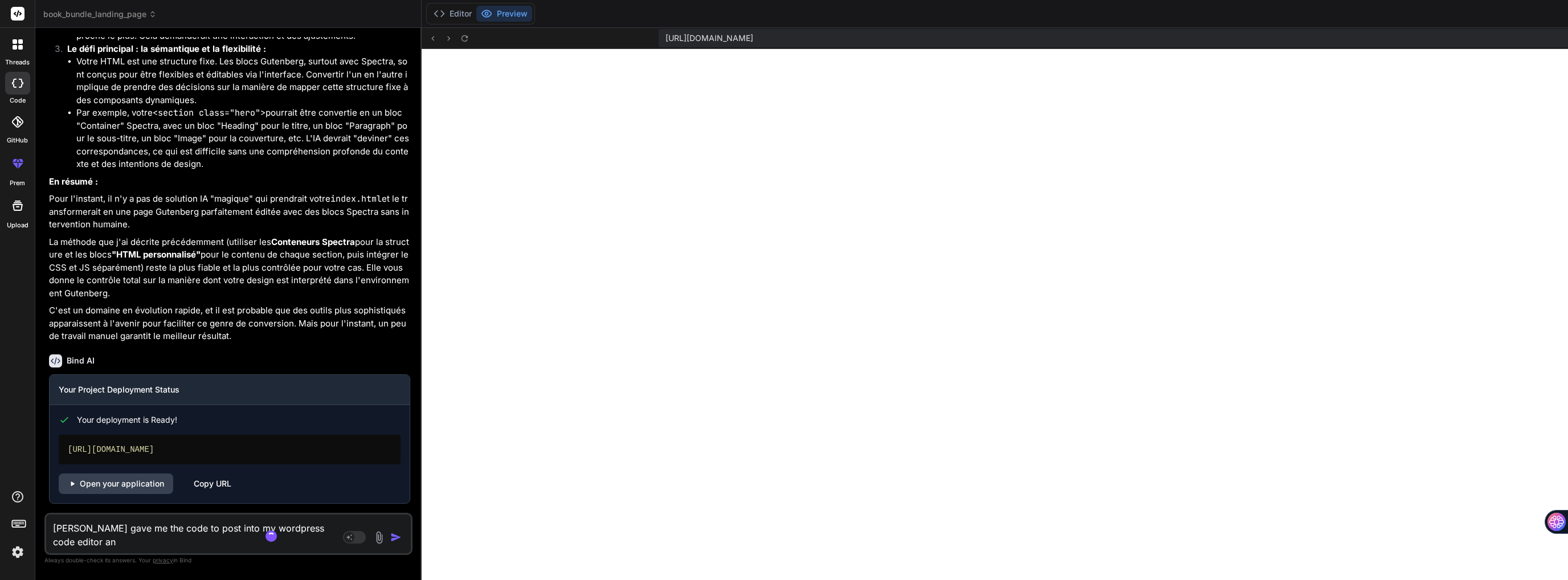
type textarea "[PERSON_NAME] gave me the code to post into my wordpress code editor and"
type textarea "x"
type textarea "[PERSON_NAME] gave me the code to post into my wordpress code editor and"
type textarea "x"
type textarea "[PERSON_NAME] gave me the code to post into my wordpress code editor and i"
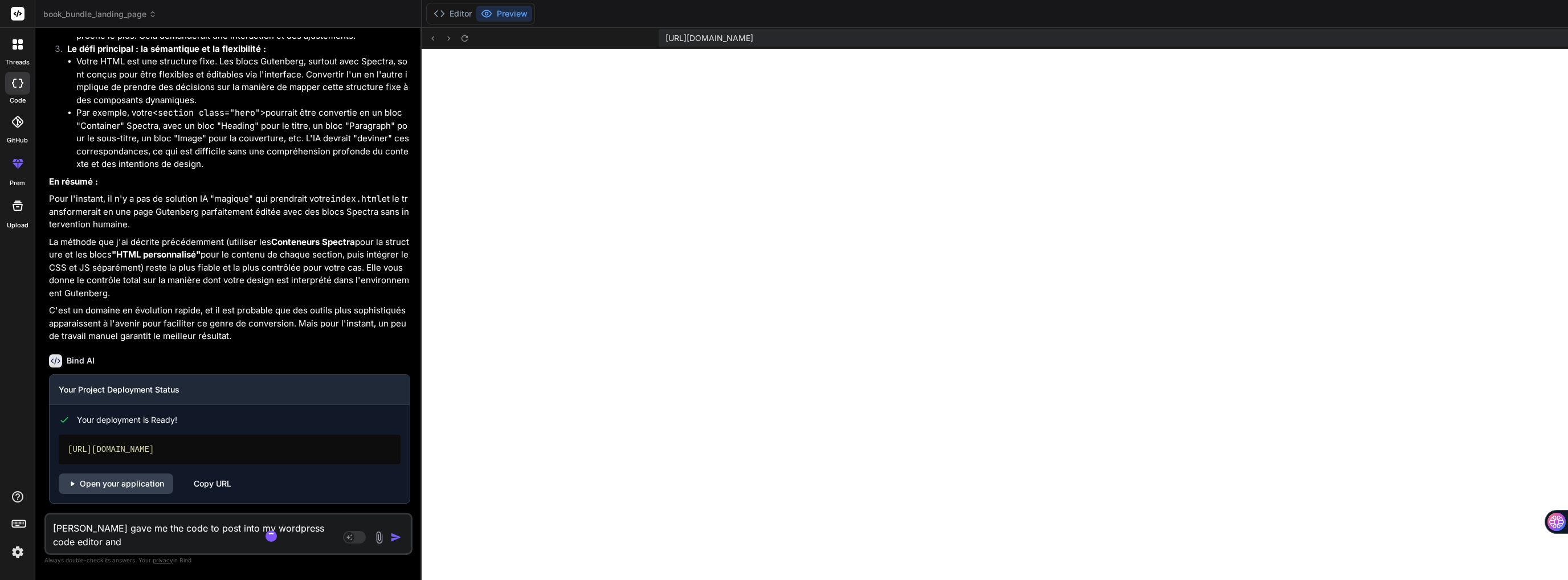
type textarea "x"
type textarea "[PERSON_NAME] gave me the code to post into my wordpress code editor and it"
type textarea "x"
type textarea "[PERSON_NAME] gave me the code to post into my wordpress code editor and it"
type textarea "x"
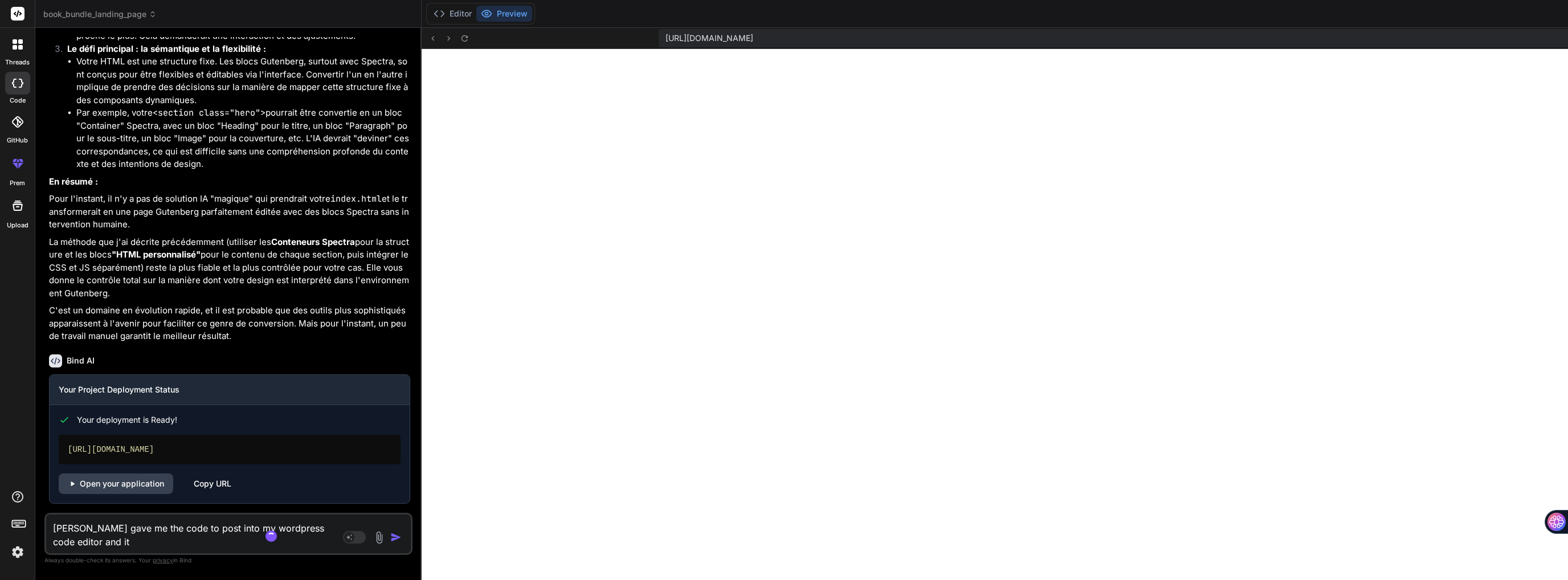
type textarea "[PERSON_NAME] gave me the code to post into my wordpress code editor and it w"
type textarea "x"
type textarea "[PERSON_NAME] gave me the code to post into my wordpress code editor and it wi"
type textarea "x"
type textarea "[PERSON_NAME] gave me the code to post into my wordpress code editor and it wil"
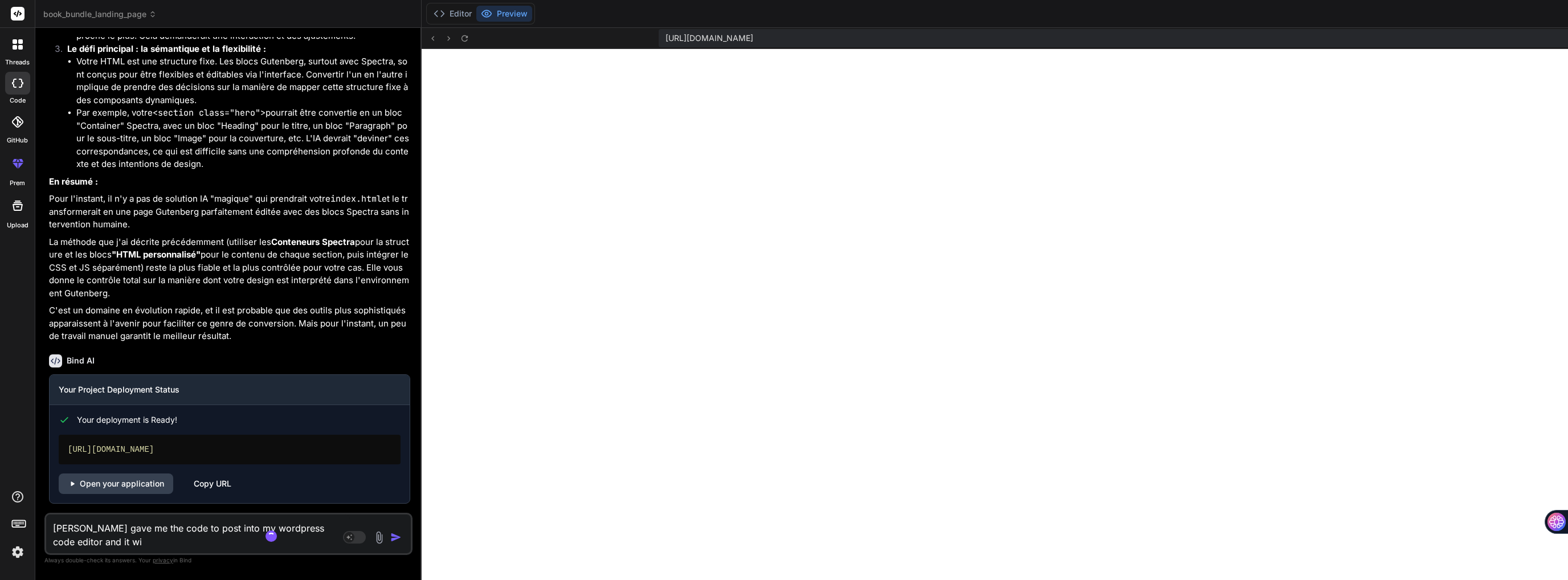
type textarea "x"
type textarea "[PERSON_NAME] gave me the code to post into my wordpress code editor and it will"
type textarea "x"
type textarea "[PERSON_NAME] gave me the code to post into my wordpress code editor and it will"
type textarea "x"
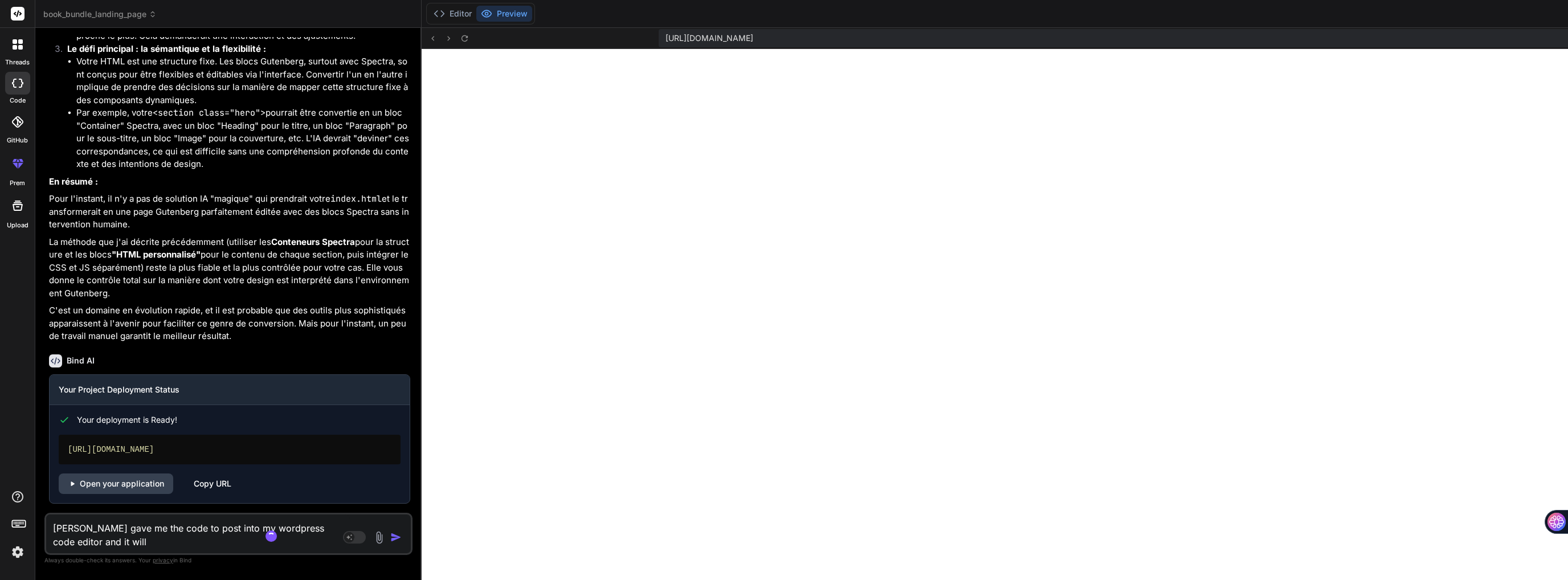
type textarea "[PERSON_NAME] gave me the code to post into my wordpress code editor and it wil…"
type textarea "x"
type textarea "[PERSON_NAME] gave me the code to post into my wordpress code editor and it wil…"
type textarea "x"
type textarea "[PERSON_NAME] gave me the code to post into my wordpress code editor and it wil…"
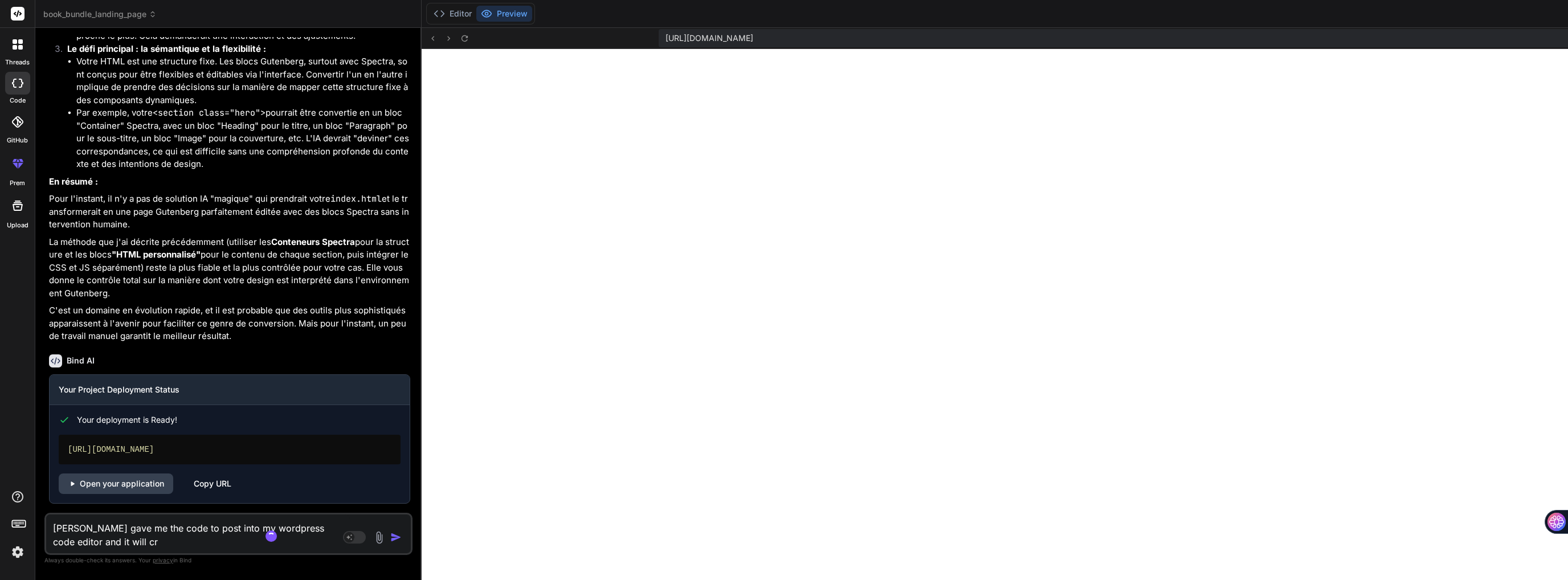
type textarea "x"
type textarea "[PERSON_NAME] gave me the code to post into my wordpress code editor and it wil…"
type textarea "x"
type textarea "[PERSON_NAME] gave me the code to post into my wordpress code editor and it wil…"
type textarea "x"
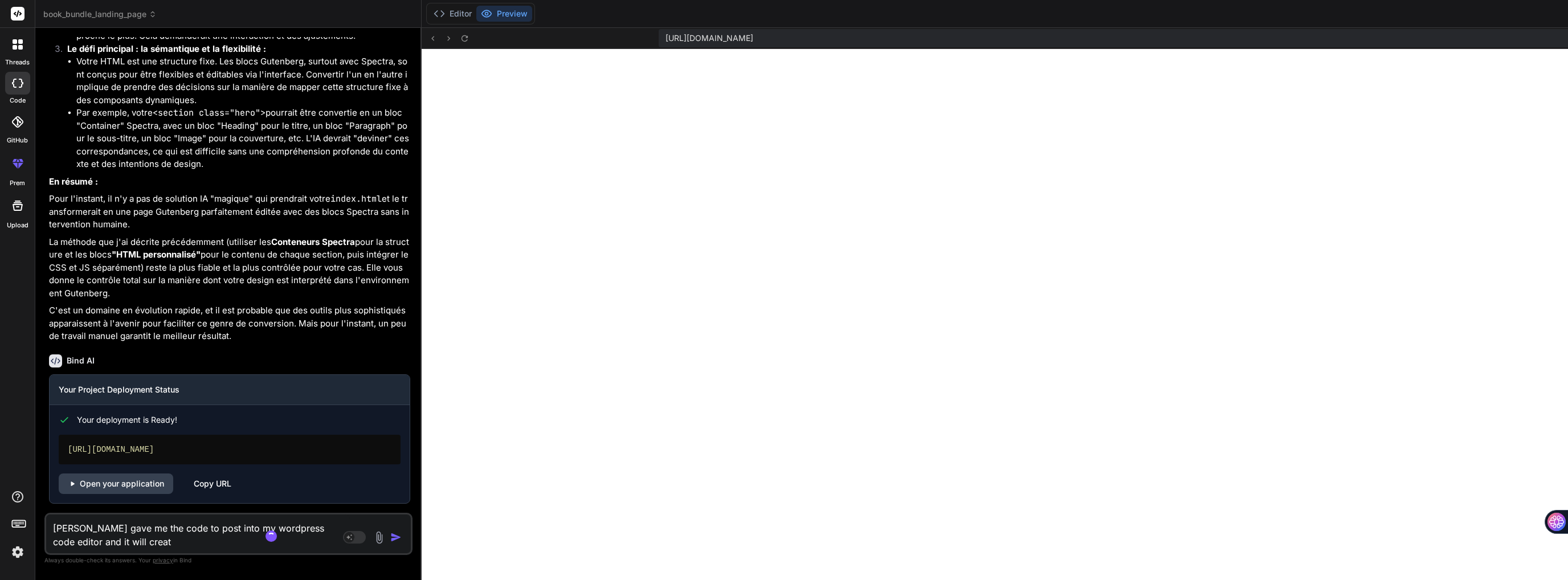
type textarea "[PERSON_NAME] gave me the code to post into my wordpress code editor and it wil…"
type textarea "x"
type textarea "[PERSON_NAME] gave me the code to post into my wordpress code editor and it wil…"
type textarea "x"
type textarea "[PERSON_NAME] gave me the code to post into my wordpress code editor and it wil…"
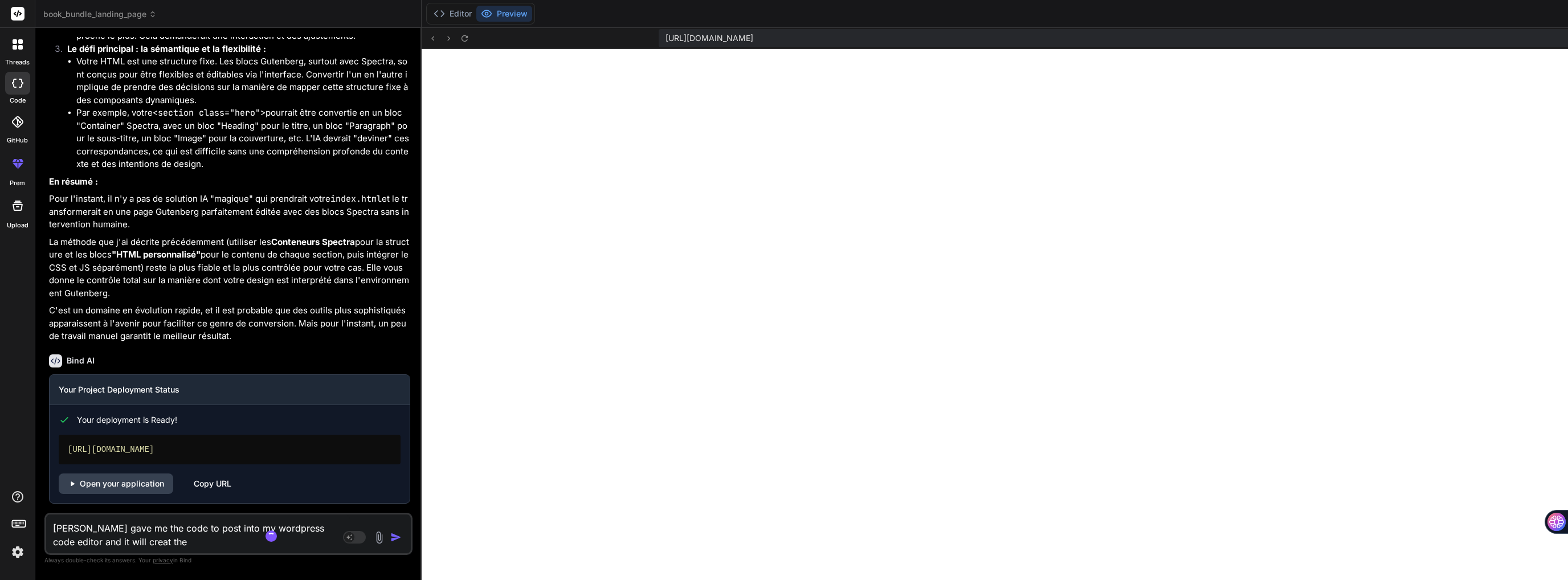
type textarea "x"
type textarea "[PERSON_NAME] gave me the code to post into my wordpress code editor and it wil…"
type textarea "x"
type textarea "[PERSON_NAME] gave me the code to post into my wordpress code editor and it wil…"
type textarea "x"
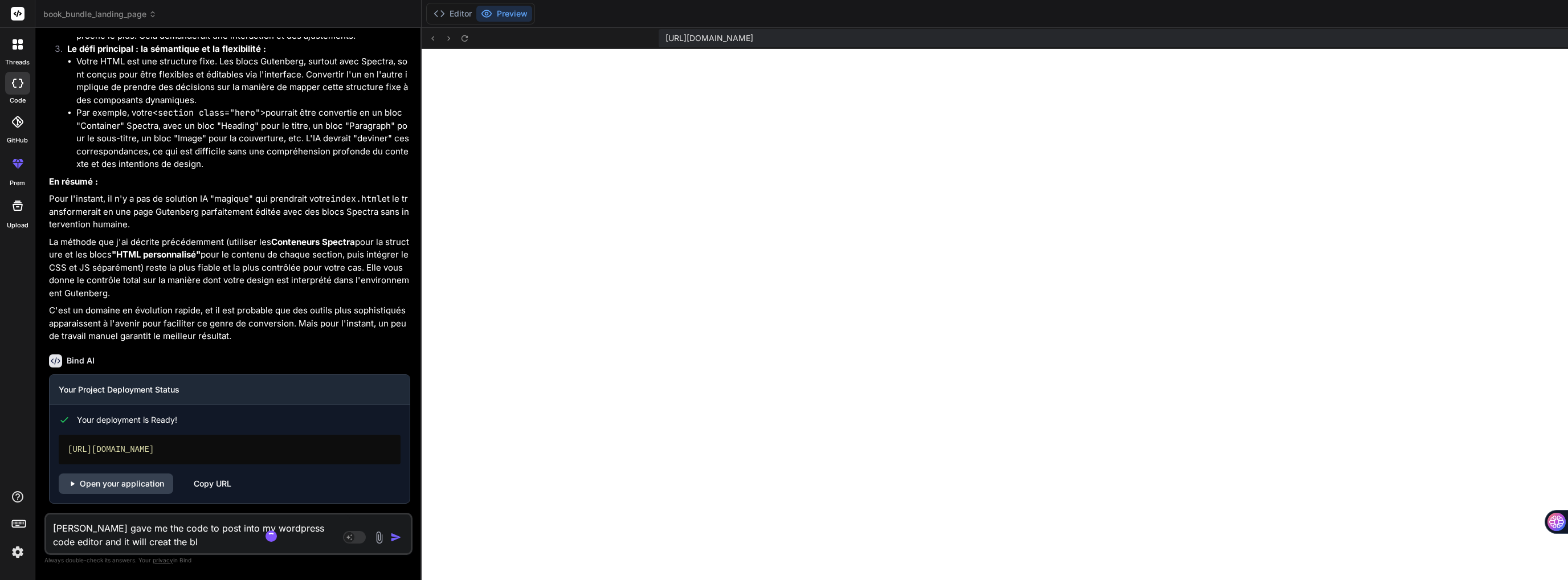
type textarea "[PERSON_NAME] gave me the code to post into my wordpress code editor and it wil…"
type textarea "x"
type textarea "[PERSON_NAME] gave me the code to post into my wordpress code editor and it wil…"
type textarea "x"
type textarea "[PERSON_NAME] gave me the code to post into my wordpress code editor and it wil…"
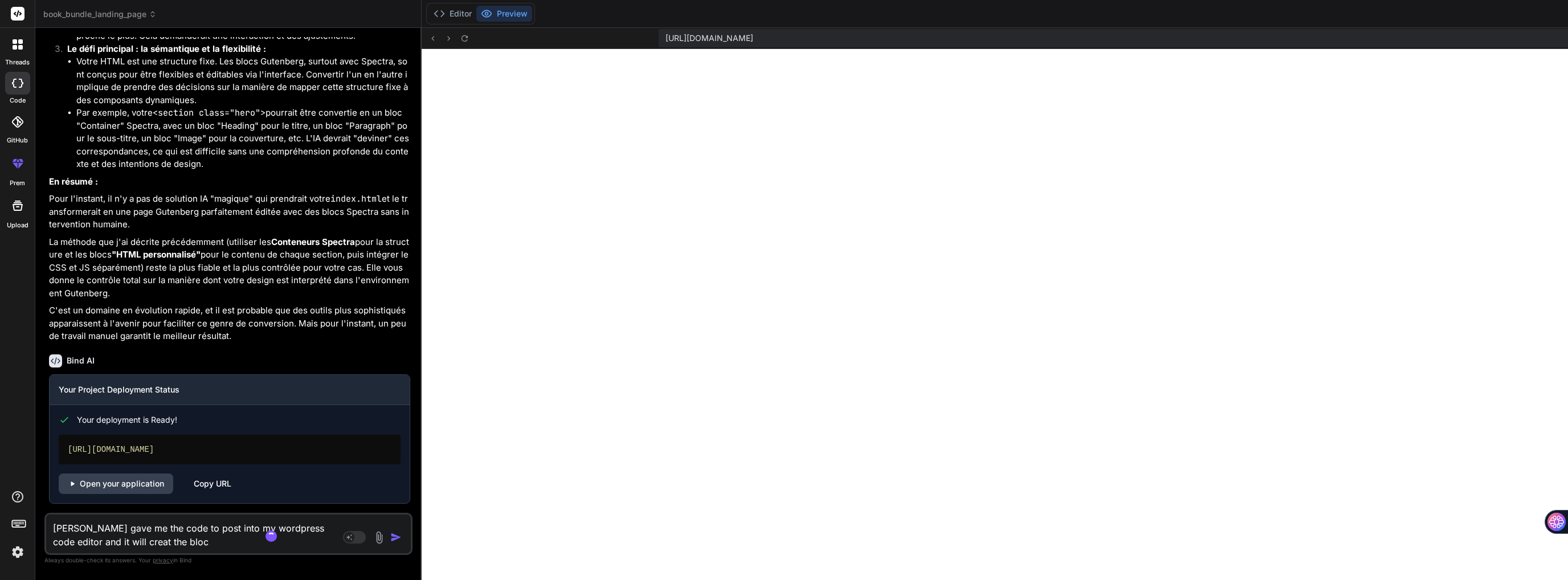
type textarea "x"
type textarea "[PERSON_NAME] gave me the code to post into my wordpress code editor and it wil…"
type textarea "x"
type textarea "[PERSON_NAME] gave me the code to post into my wordpress code editor and it wil…"
type textarea "x"
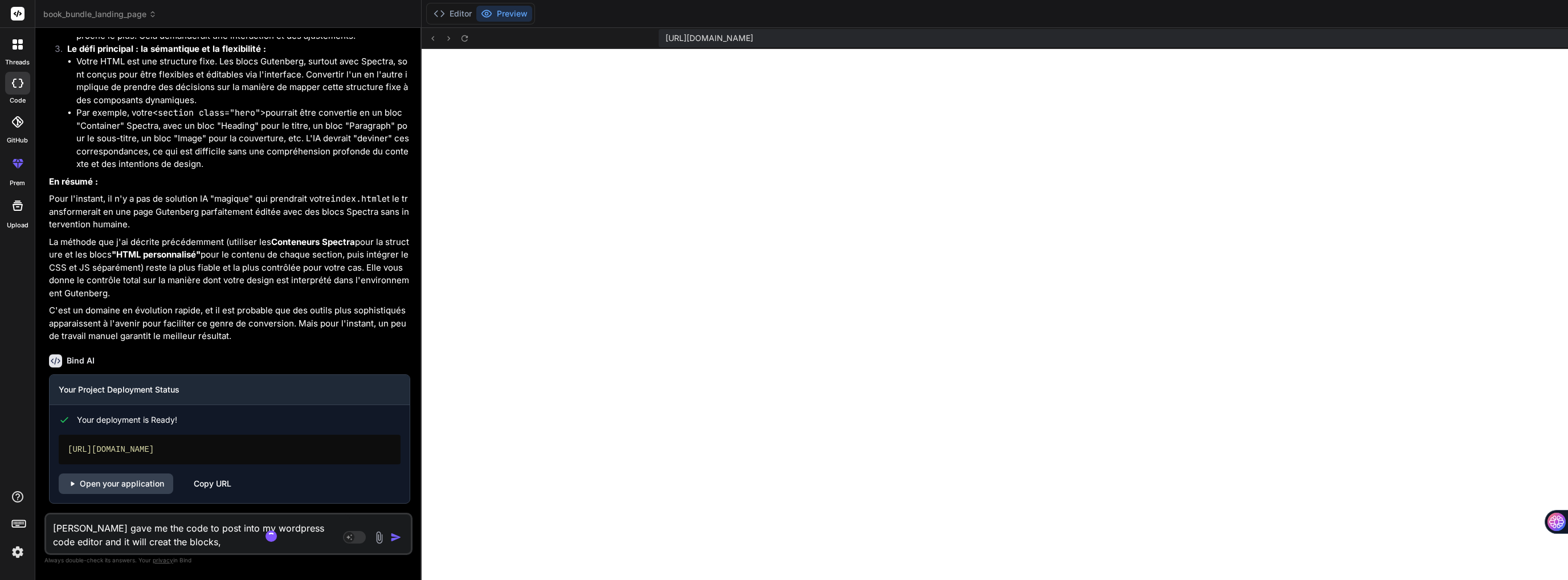
type textarea "[PERSON_NAME] gave me the code to post into my wordpress code editor and it wil…"
type textarea "x"
type textarea "[PERSON_NAME] gave me the code to post into my wordpress code editor and it wil…"
type textarea "x"
type textarea "[PERSON_NAME] gave me the code to post into my wordpress code editor and it wil…"
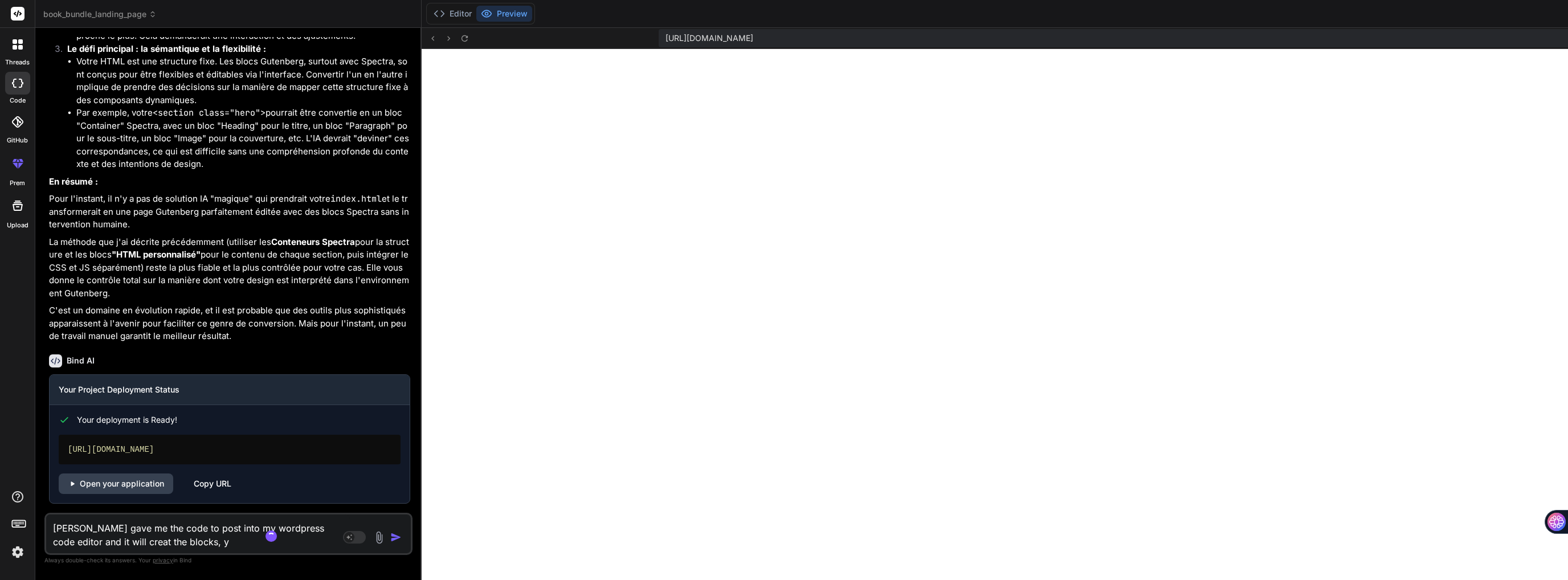
type textarea "x"
type textarea "[PERSON_NAME] gave me the code to post into my wordpress code editor and it wil…"
type textarea "x"
type textarea "[PERSON_NAME] gave me the code to post into my wordpress code editor and it wil…"
type textarea "x"
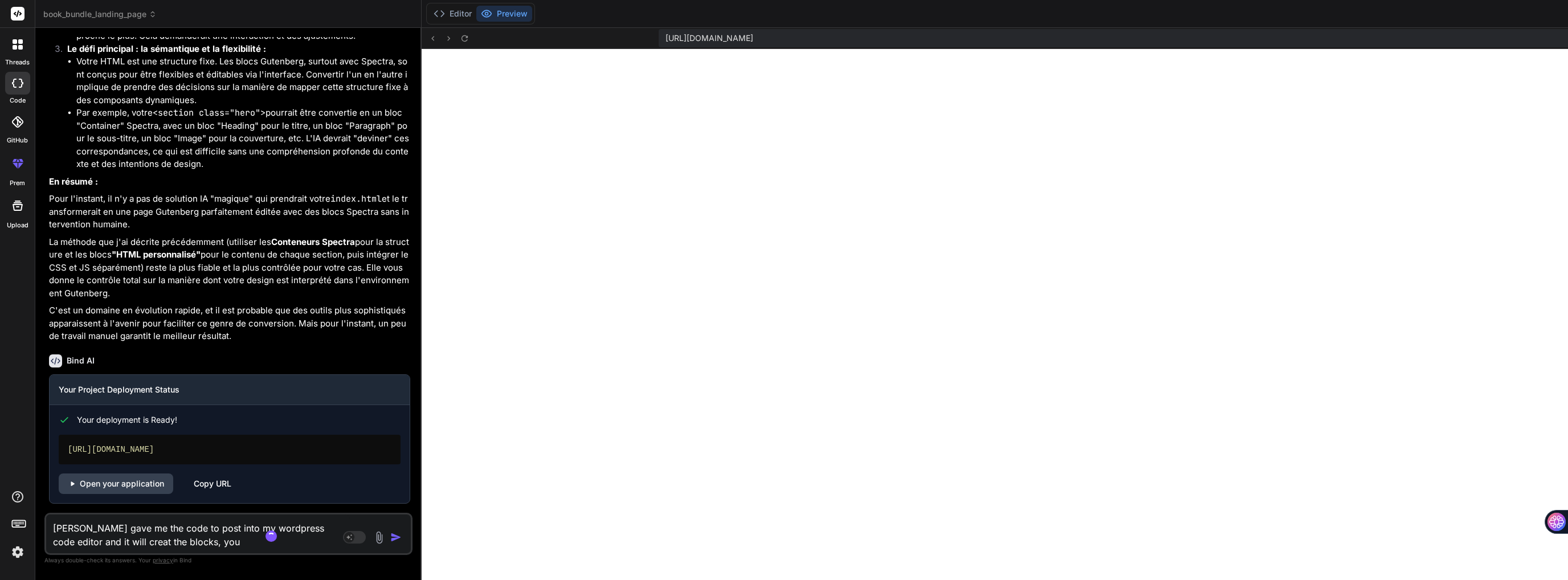
type textarea "[PERSON_NAME] gave me the code to post into my wordpress code editor and it wil…"
type textarea "x"
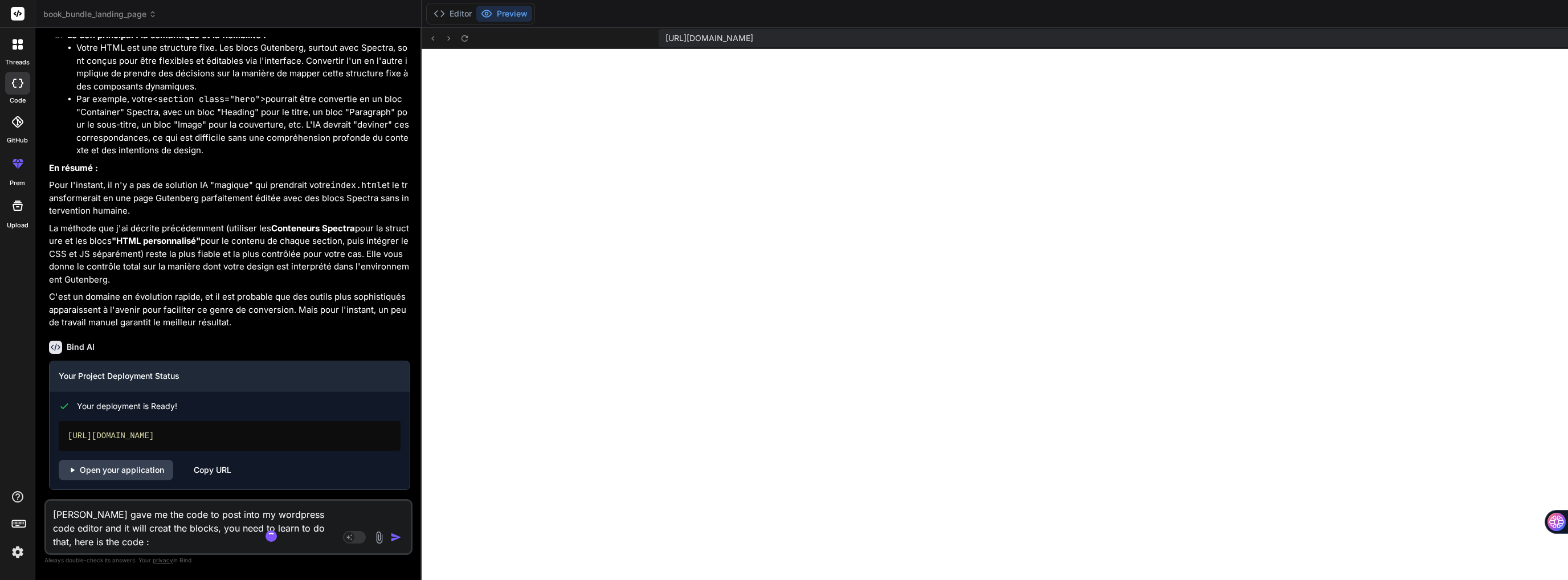
paste textarea "<!DOCTYPE html> <html lang="fr"> <head> <meta charset="UTF-8"> <meta name="view…"
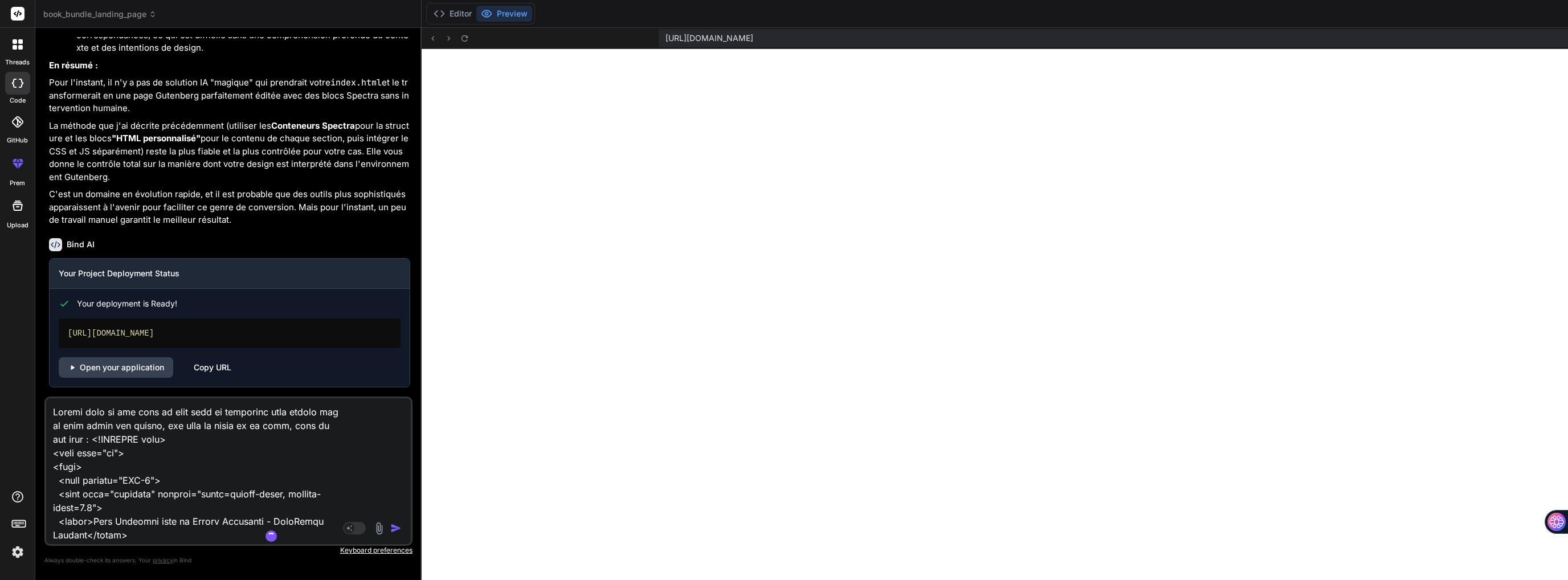
scroll to position [15610, 0]
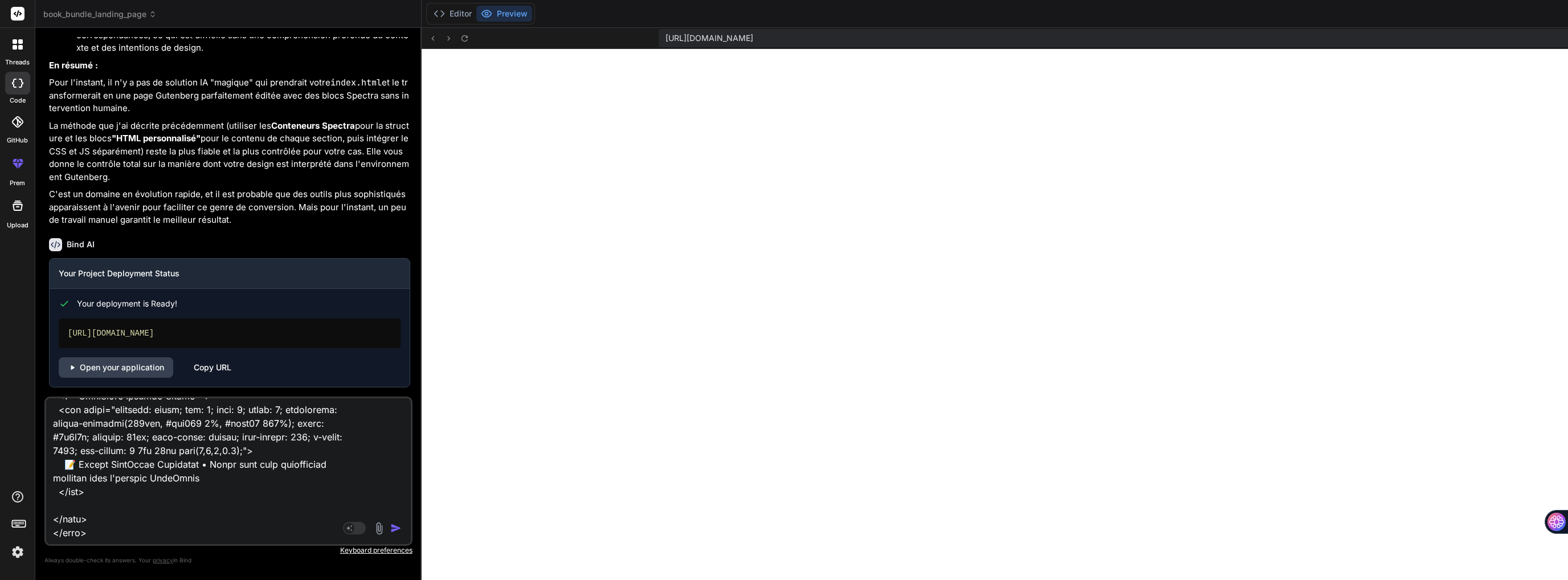
click at [390, 529] on img "button" at bounding box center [396, 529] width 12 height 12
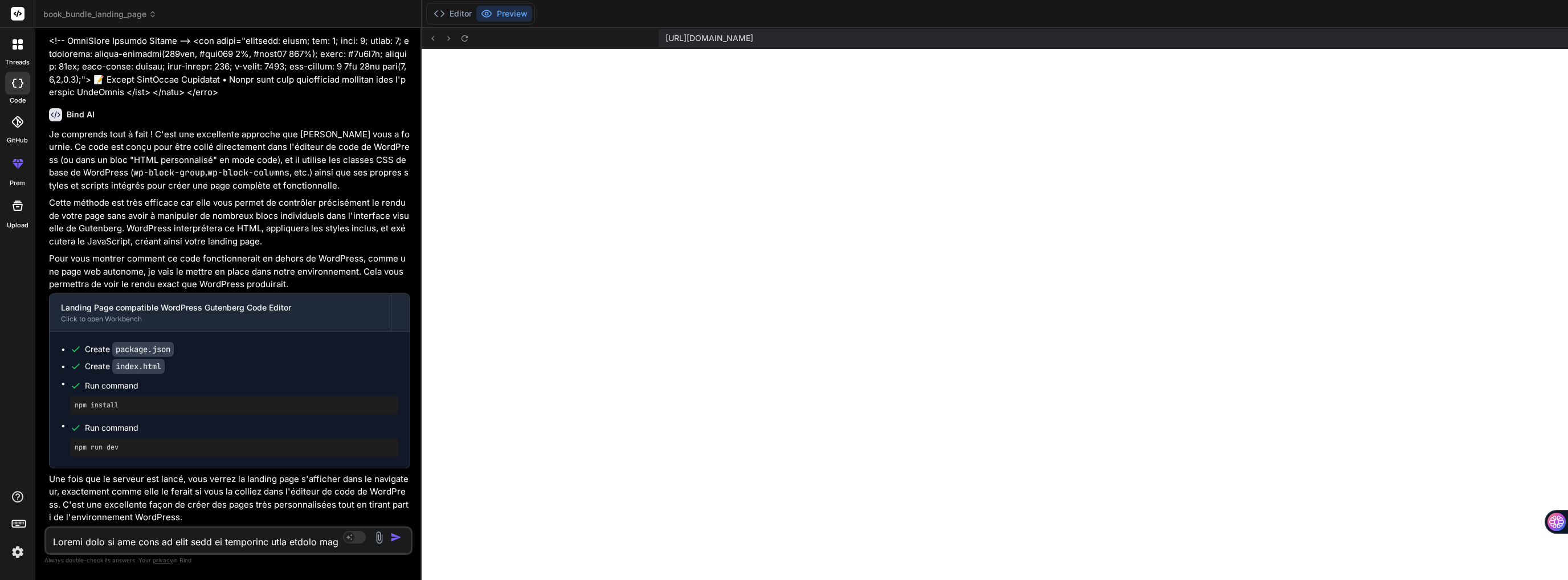
scroll to position [1642, 0]
click at [164, 543] on textarea at bounding box center [197, 539] width 304 height 21
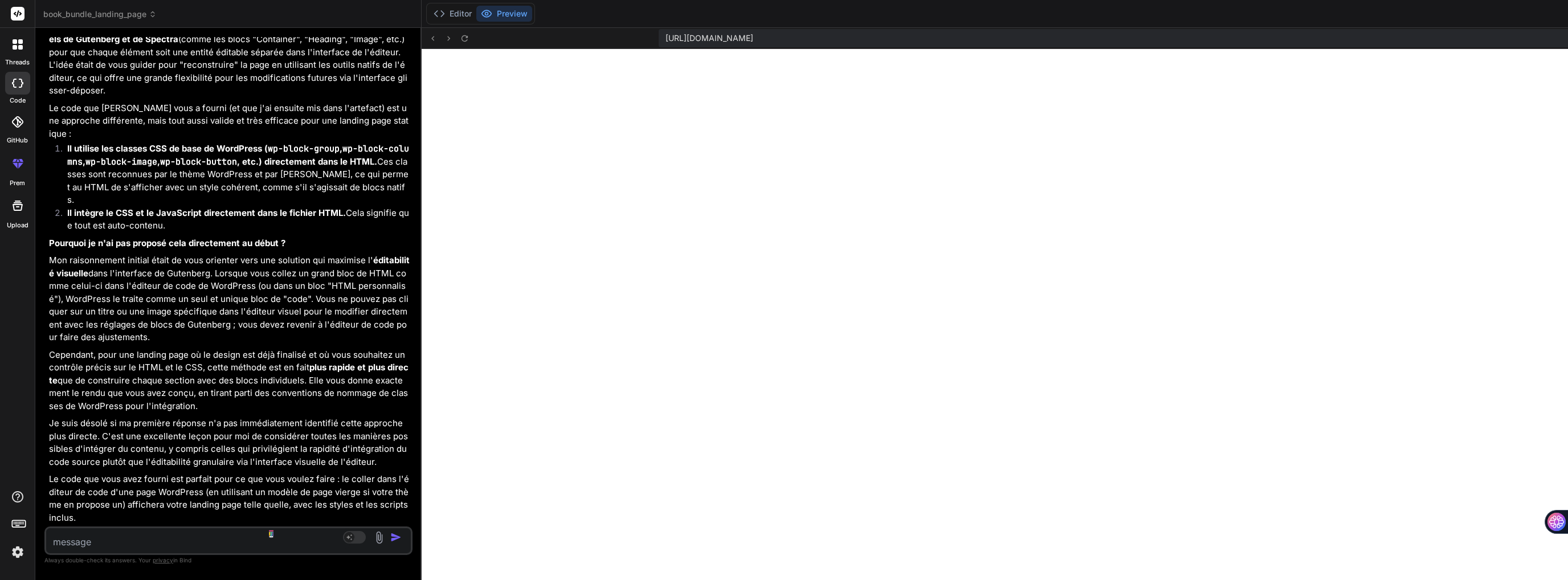
scroll to position [19905, 0]
click at [147, 540] on textarea at bounding box center [197, 539] width 304 height 21
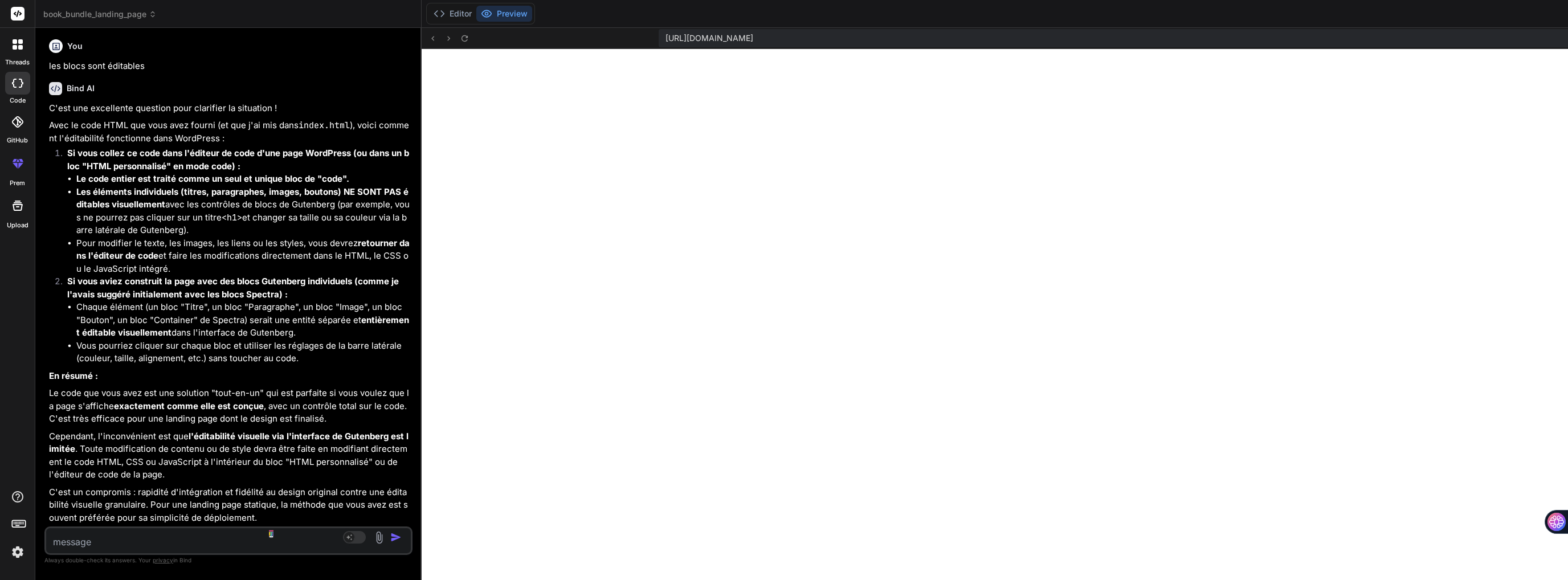
scroll to position [20512, 0]
